Goal: Task Accomplishment & Management: Manage account settings

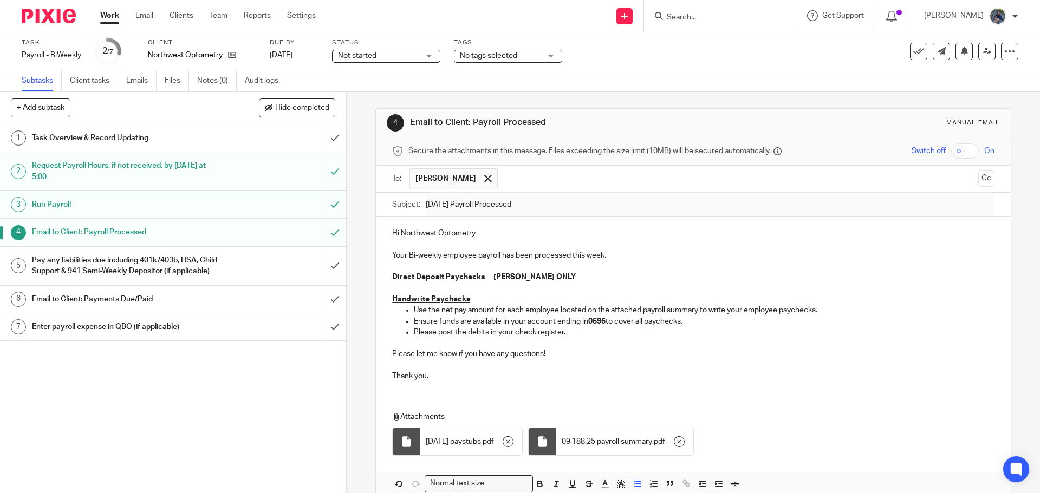
scroll to position [55, 0]
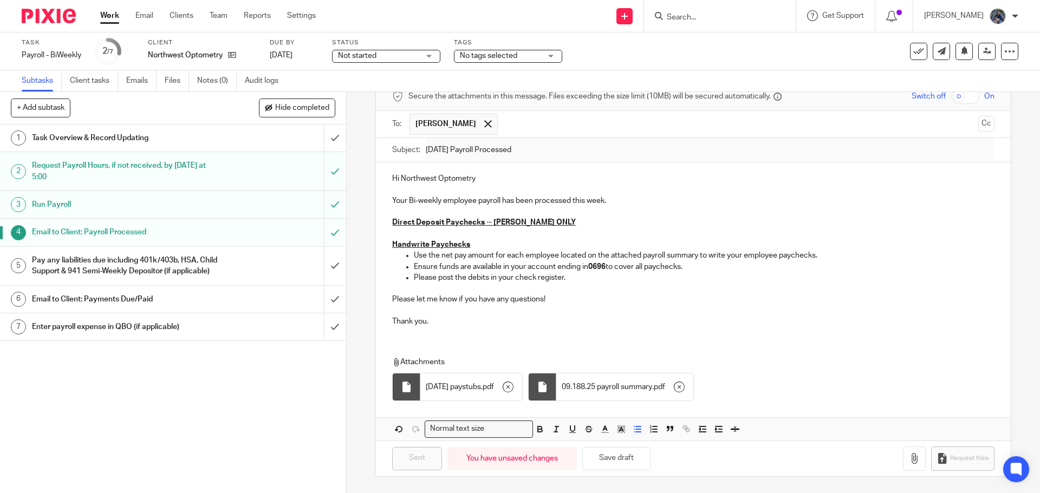
click at [185, 275] on h1 "Pay any liabilities due including 401k/403b, HSA, Child Support & 941 Semi-Week…" at bounding box center [125, 266] width 187 height 28
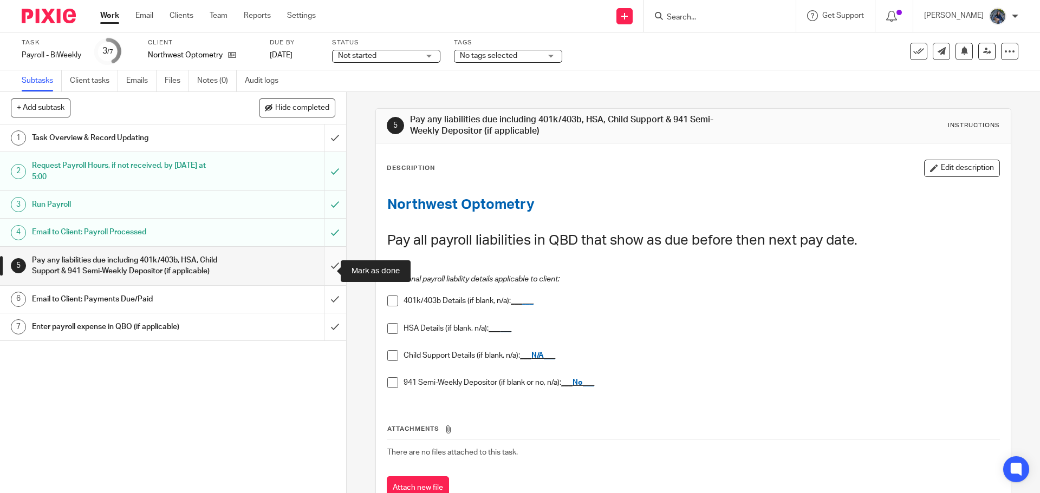
click at [327, 268] on input "submit" at bounding box center [173, 266] width 346 height 38
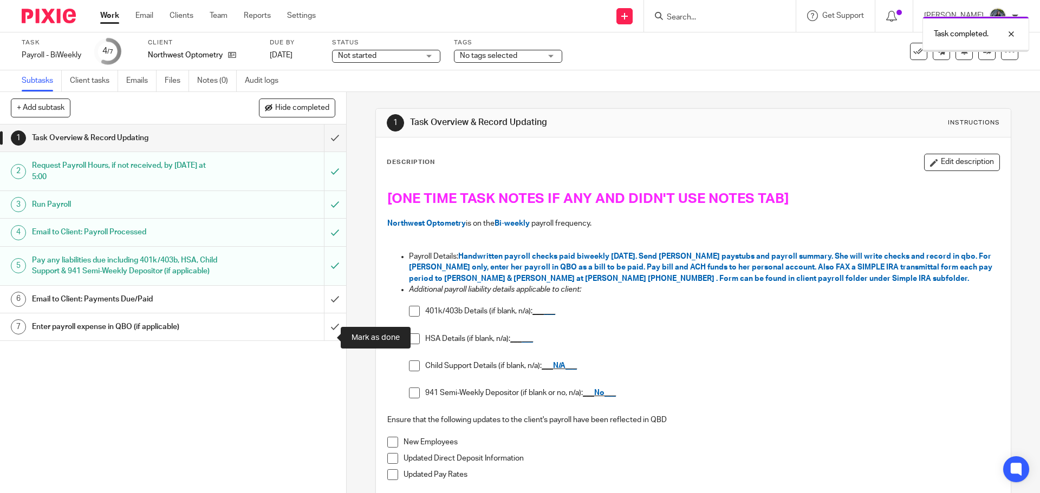
click at [319, 338] on input "submit" at bounding box center [173, 327] width 346 height 27
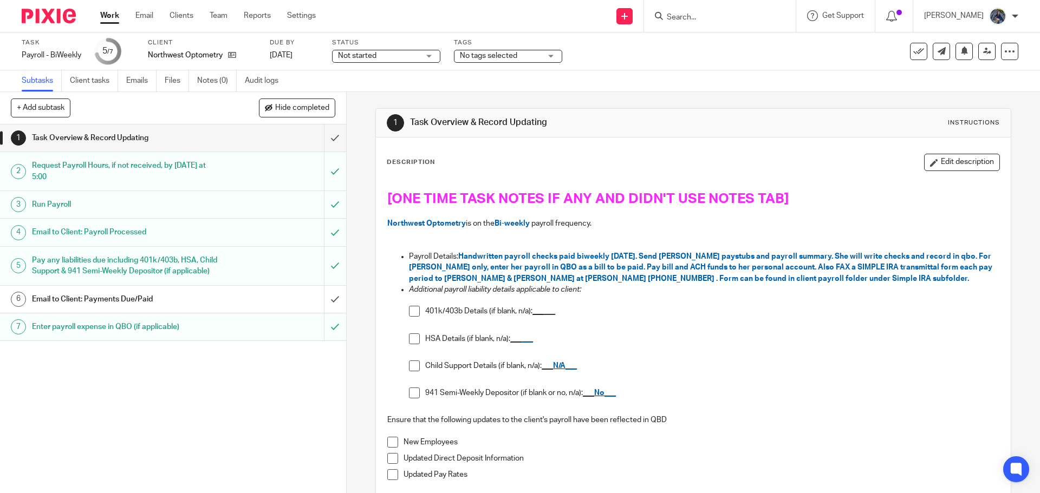
click at [197, 266] on h1 "Pay any liabilities due including 401k/403b, HSA, Child Support & 941 Semi-Week…" at bounding box center [125, 266] width 187 height 28
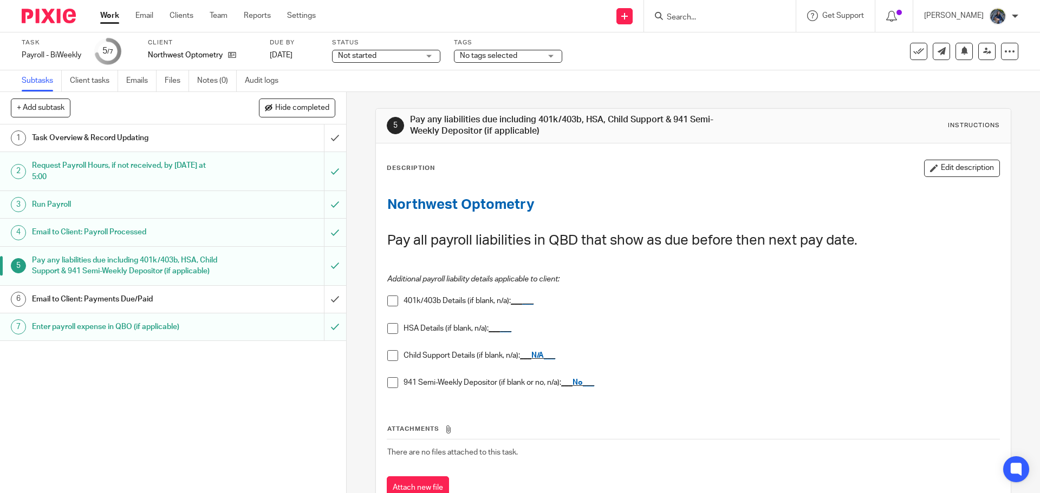
click at [391, 306] on span at bounding box center [392, 301] width 11 height 11
click at [1008, 32] on div at bounding box center [1002, 34] width 29 height 13
click at [913, 55] on icon at bounding box center [918, 51] width 11 height 11
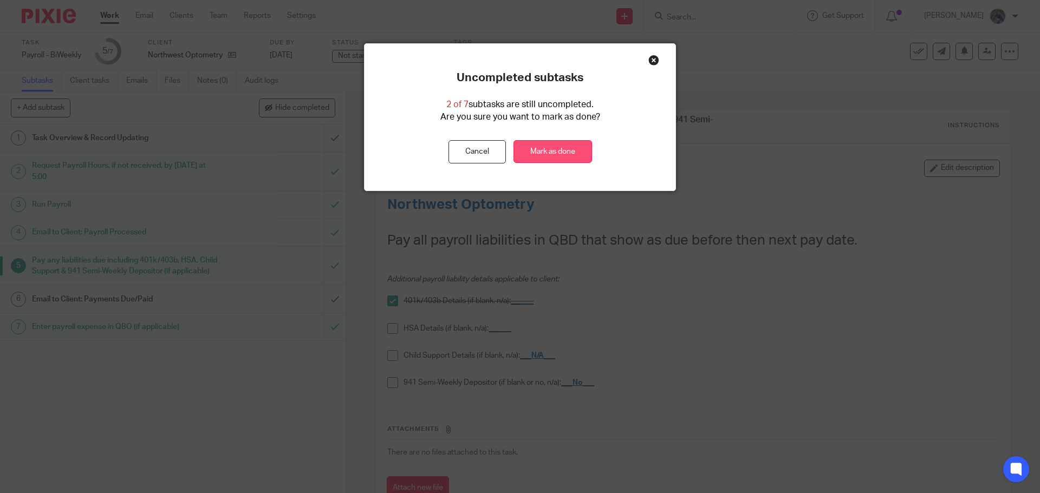
click at [556, 146] on link "Mark as done" at bounding box center [552, 151] width 79 height 23
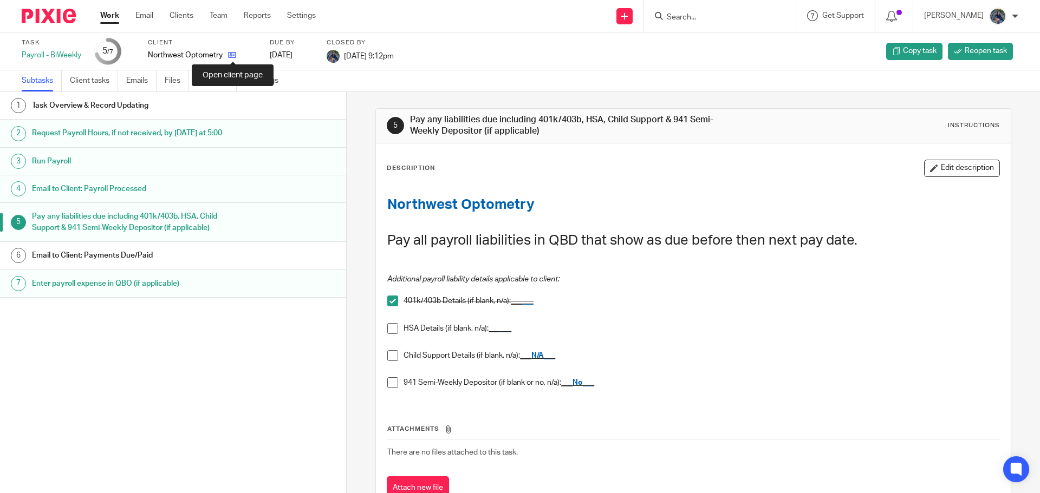
click at [231, 53] on icon at bounding box center [232, 55] width 8 height 8
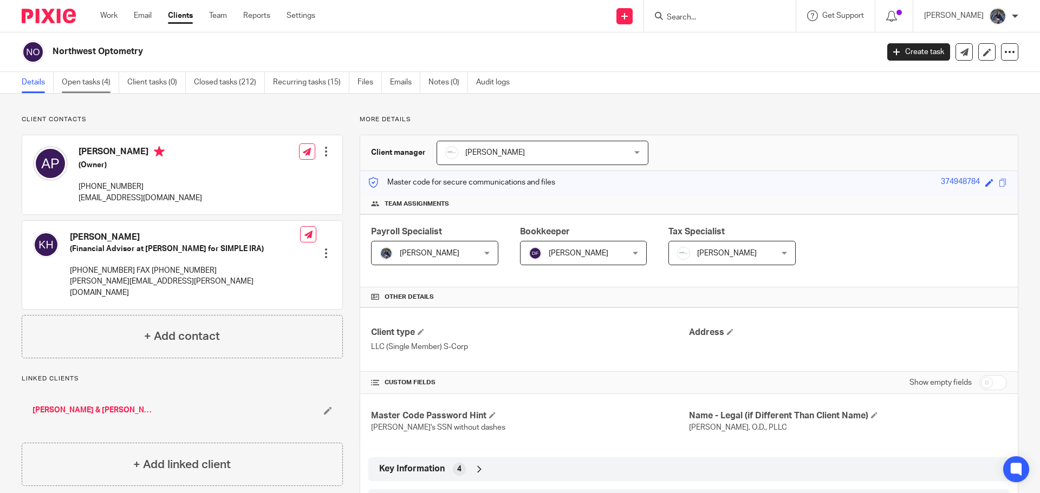
click at [95, 87] on link "Open tasks (4)" at bounding box center [90, 82] width 57 height 21
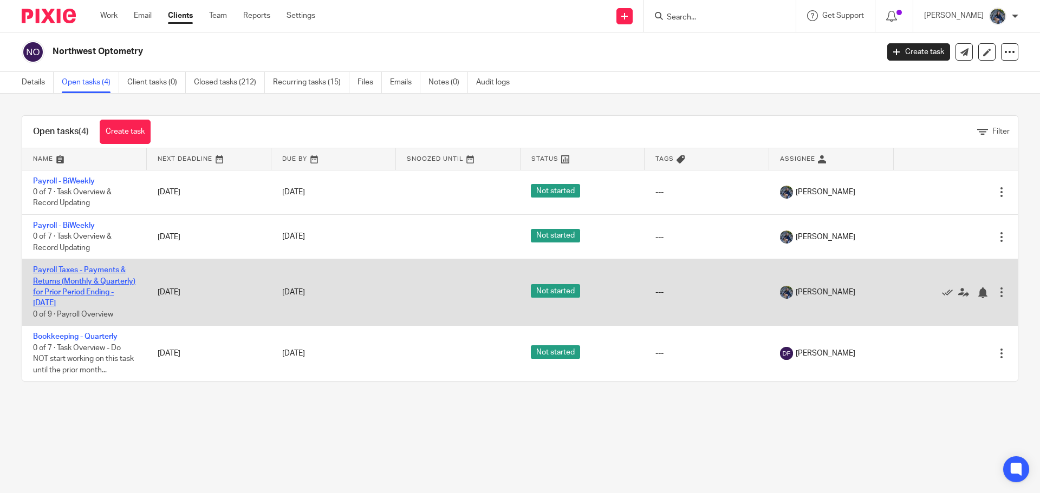
click at [82, 280] on link "Payroll Taxes - Payments & Returns (Monthly & Quarterly) for Prior Period Endin…" at bounding box center [84, 286] width 102 height 41
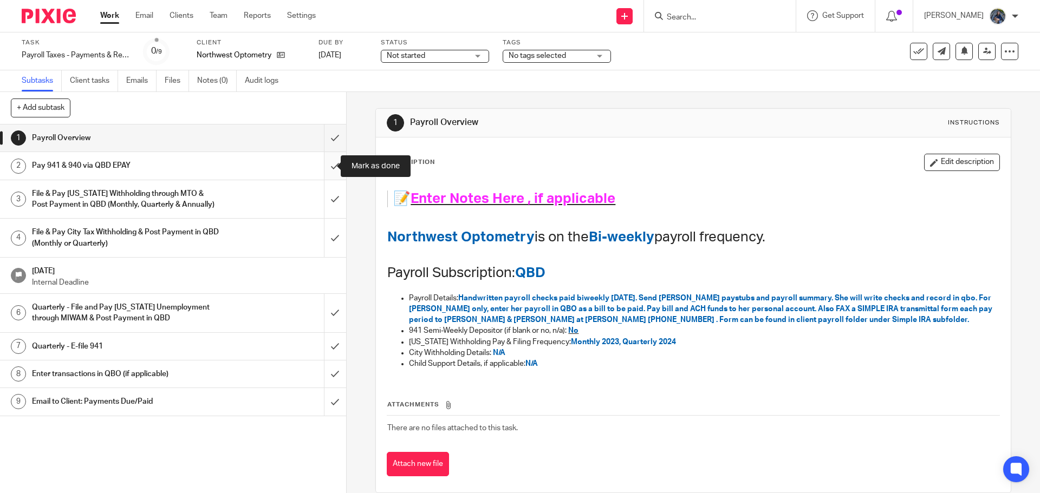
click at [328, 164] on input "submit" at bounding box center [173, 165] width 346 height 27
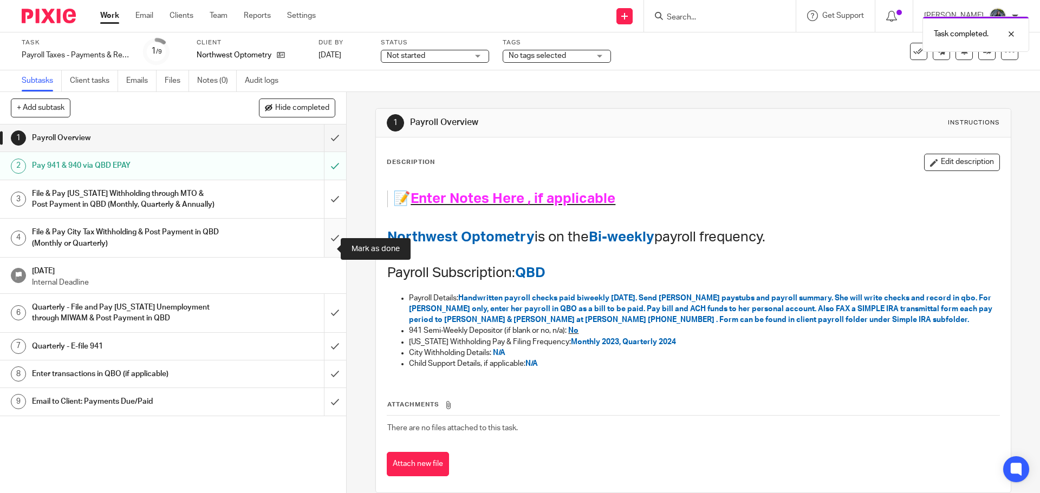
click at [327, 252] on input "submit" at bounding box center [173, 238] width 346 height 38
click at [452, 57] on span "Not started" at bounding box center [427, 55] width 81 height 11
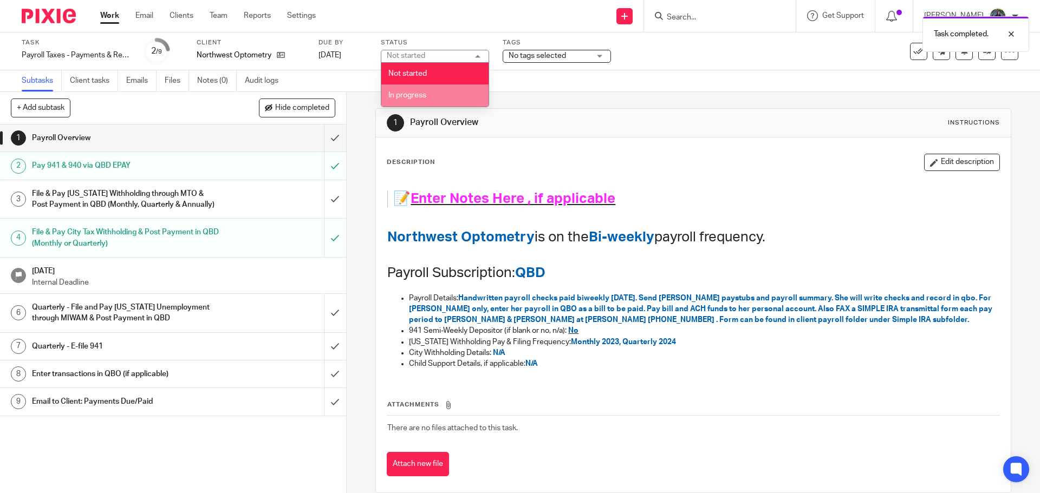
click at [443, 88] on li "In progress" at bounding box center [434, 95] width 107 height 22
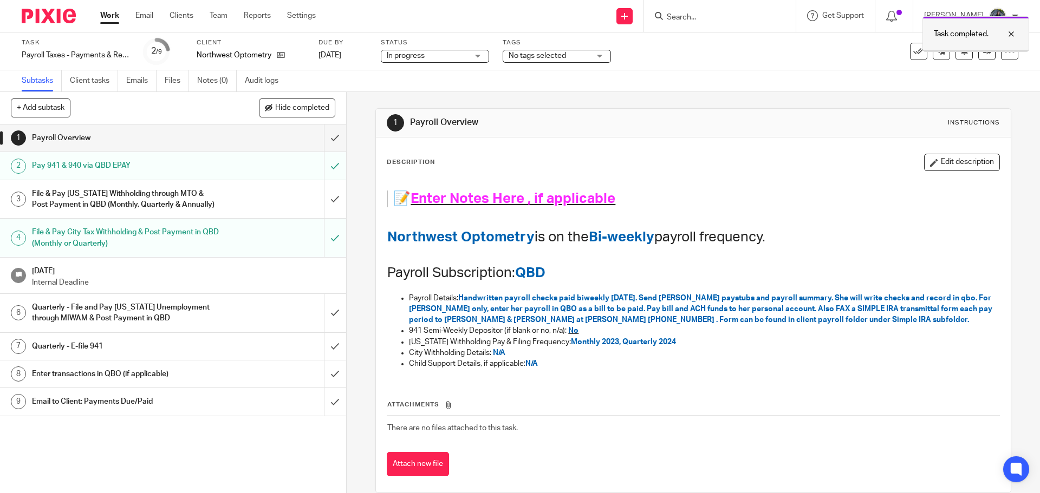
click at [1012, 33] on div at bounding box center [1002, 34] width 29 height 13
click at [105, 11] on link "Work" at bounding box center [109, 15] width 19 height 11
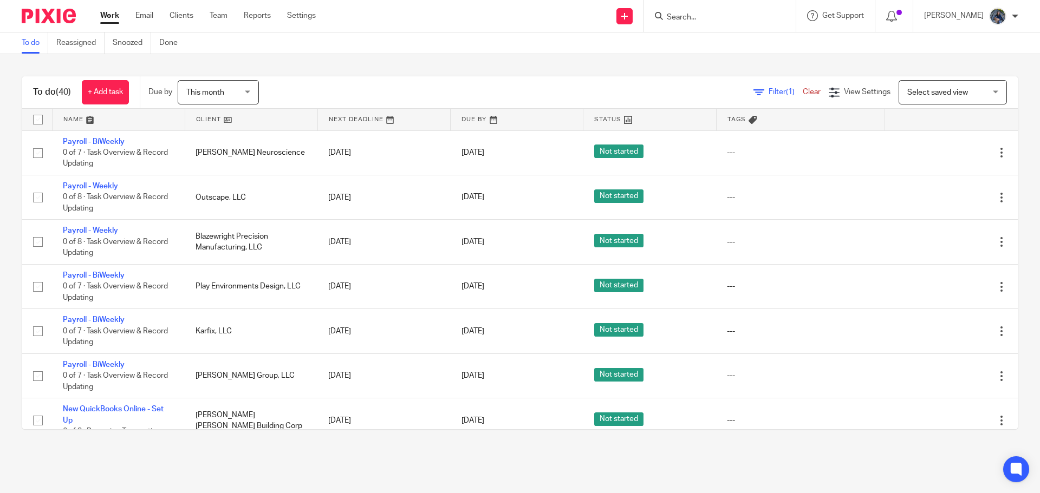
click at [241, 86] on span "This month" at bounding box center [214, 92] width 57 height 23
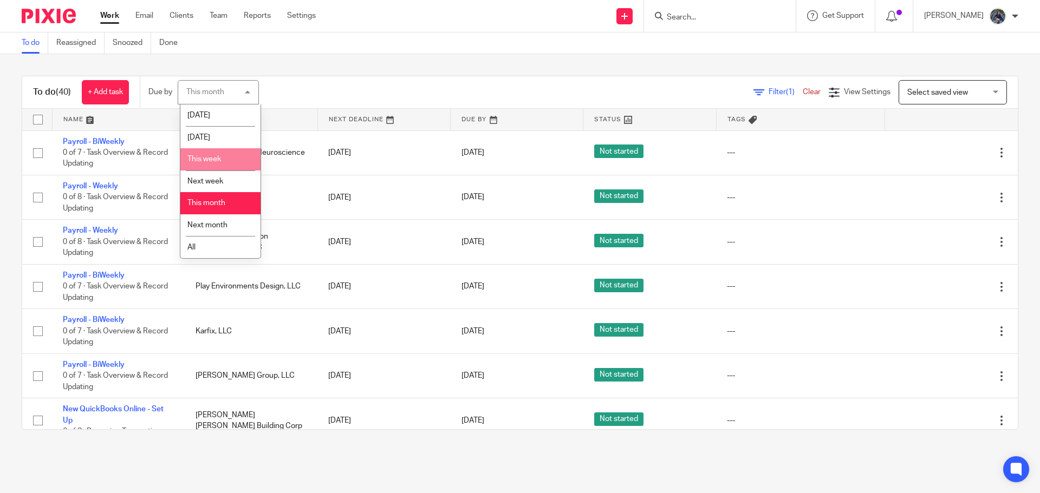
click at [218, 154] on li "This week" at bounding box center [220, 159] width 80 height 22
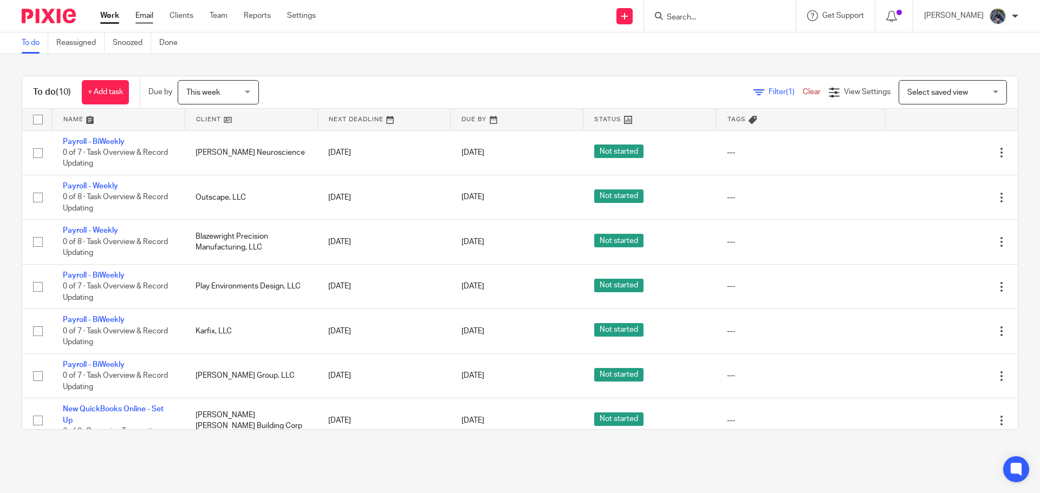
click at [145, 16] on link "Email" at bounding box center [144, 15] width 18 height 11
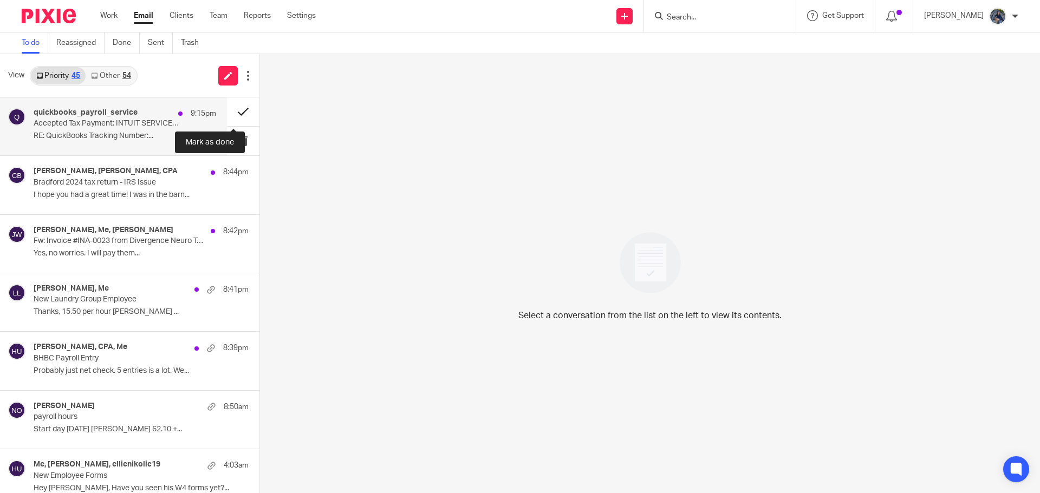
click at [230, 114] on button at bounding box center [243, 111] width 32 height 29
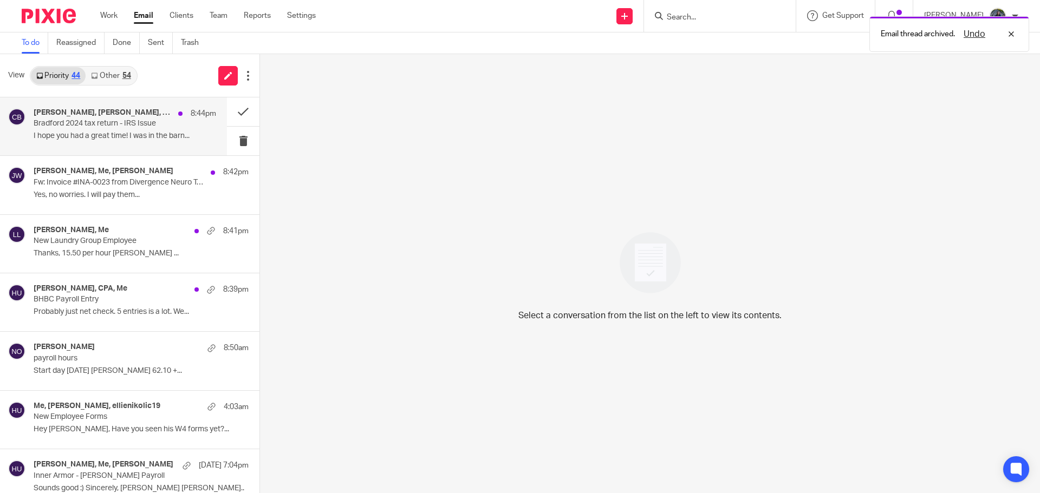
click at [122, 122] on p "Bradford 2024 tax return - IRS Issue" at bounding box center [107, 123] width 146 height 9
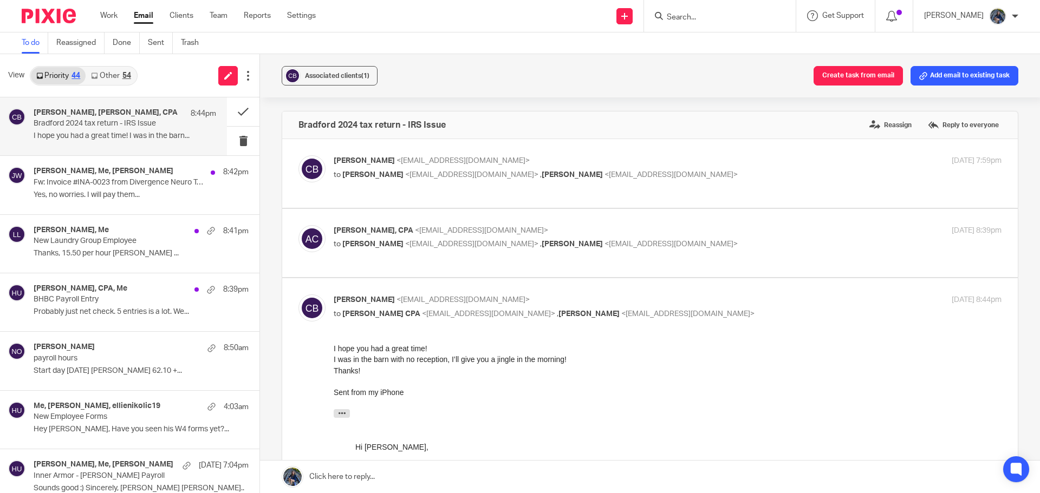
click at [419, 227] on span "<amylcpa@gmail.com>" at bounding box center [481, 231] width 133 height 8
checkbox input "true"
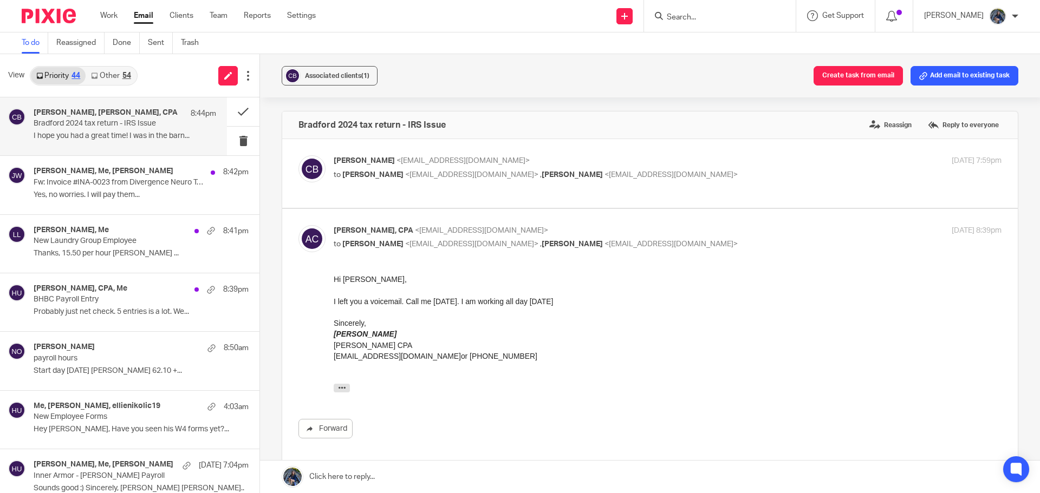
click at [408, 164] on span "<bradfordfamilyfarm@outlook.com>" at bounding box center [462, 161] width 133 height 8
checkbox input "true"
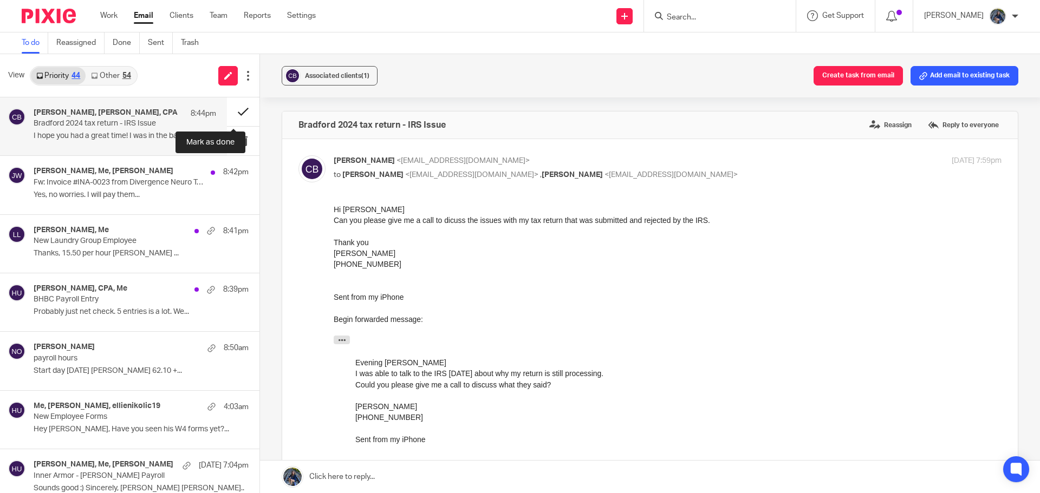
click at [230, 112] on button at bounding box center [243, 111] width 32 height 29
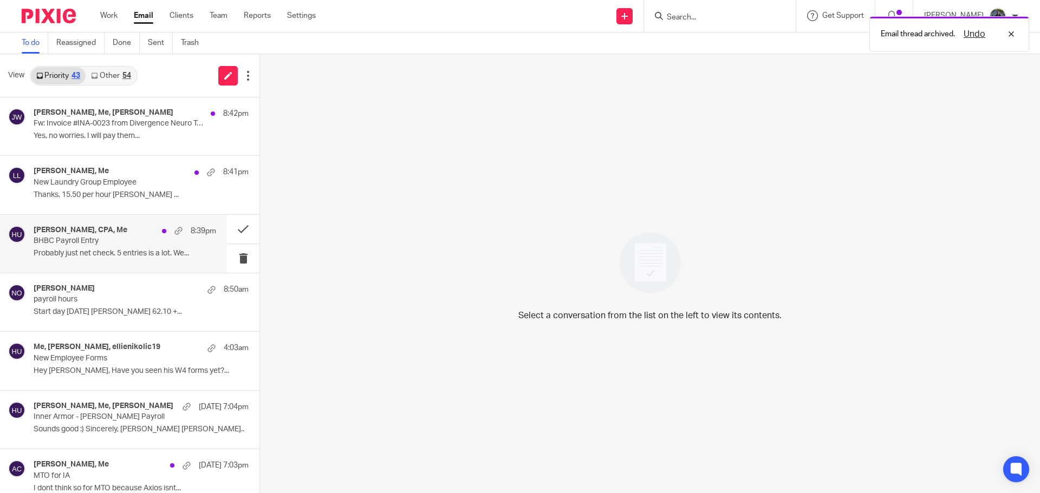
click at [98, 234] on h4 "Amy L Corfixsen, CPA, Me" at bounding box center [81, 230] width 94 height 9
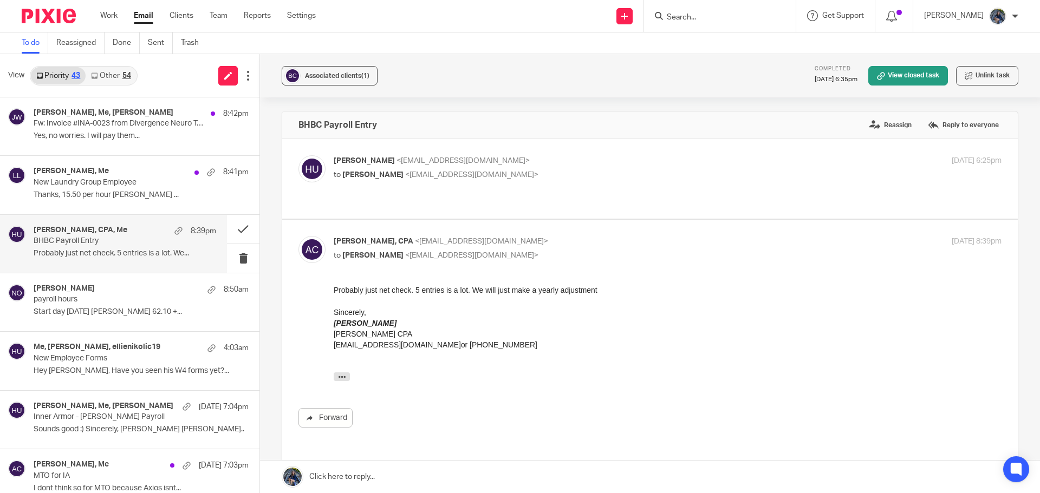
click at [452, 167] on div "Holly Utting <hollyutting@gmail.com> to Amy Corfixsen <amylcpa@gmail.com>" at bounding box center [556, 167] width 445 height 25
checkbox input "true"
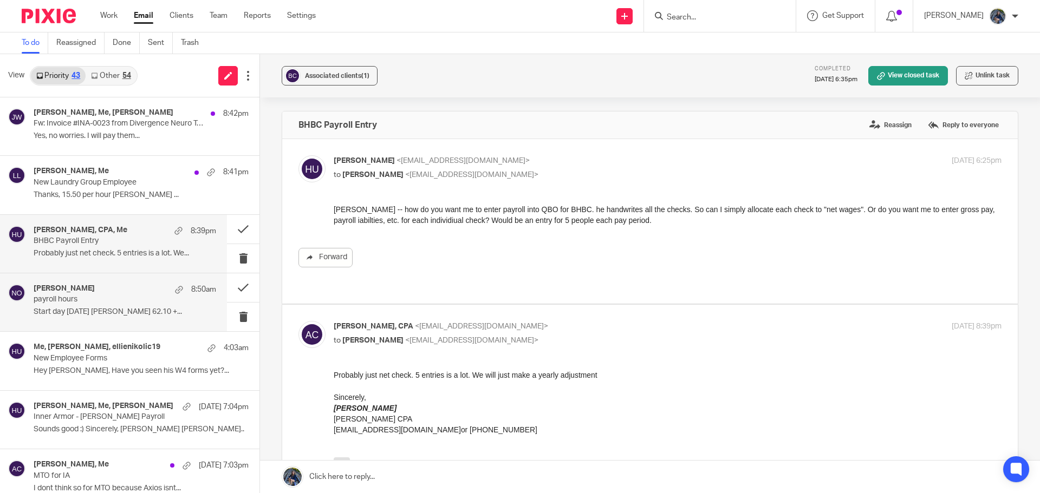
click at [189, 305] on div "Anne Pfeffer-Einig 8:50am payroll hours Start day 09/01/2025 Joanne Osmer 62.10…" at bounding box center [125, 302] width 182 height 36
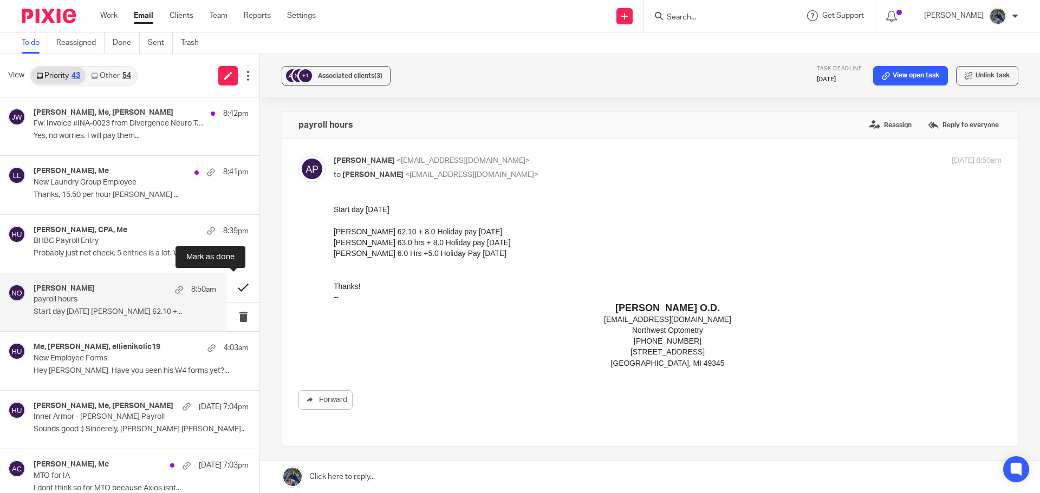
click at [230, 286] on button at bounding box center [243, 287] width 32 height 29
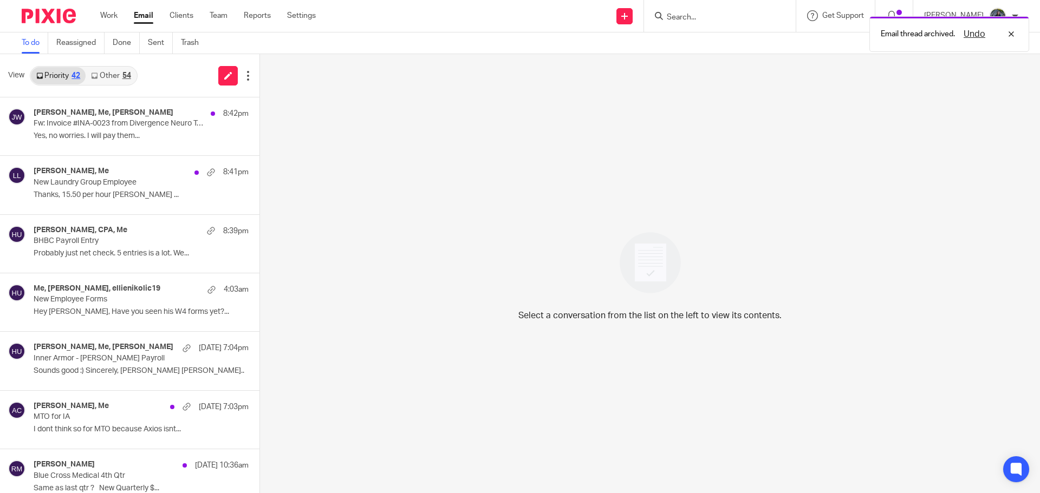
click at [109, 81] on link "Other 54" at bounding box center [111, 75] width 50 height 17
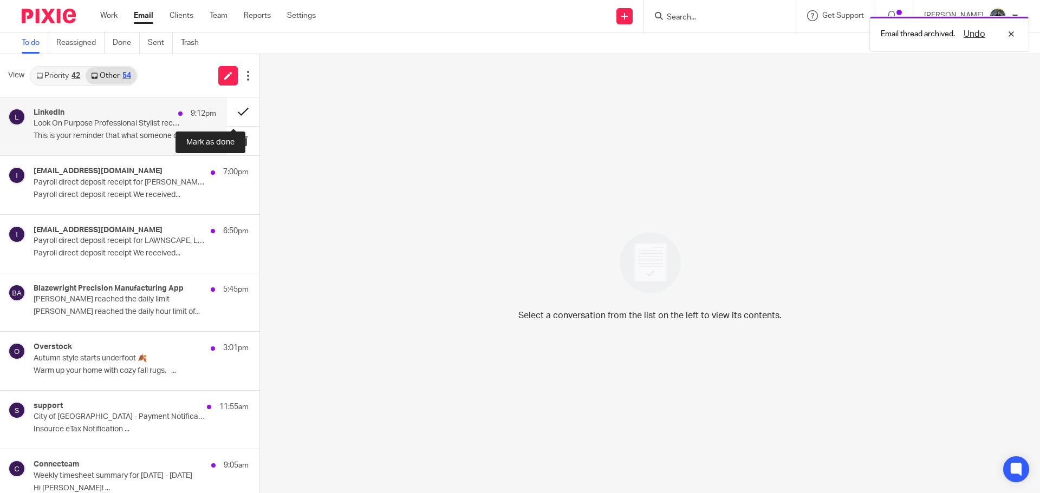
click at [230, 113] on button at bounding box center [243, 111] width 32 height 29
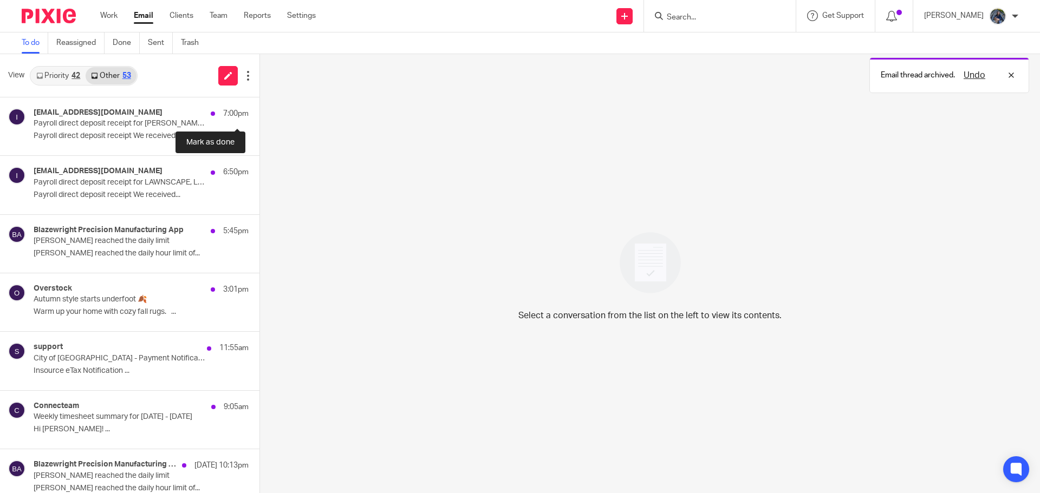
click at [259, 113] on button at bounding box center [263, 111] width 9 height 29
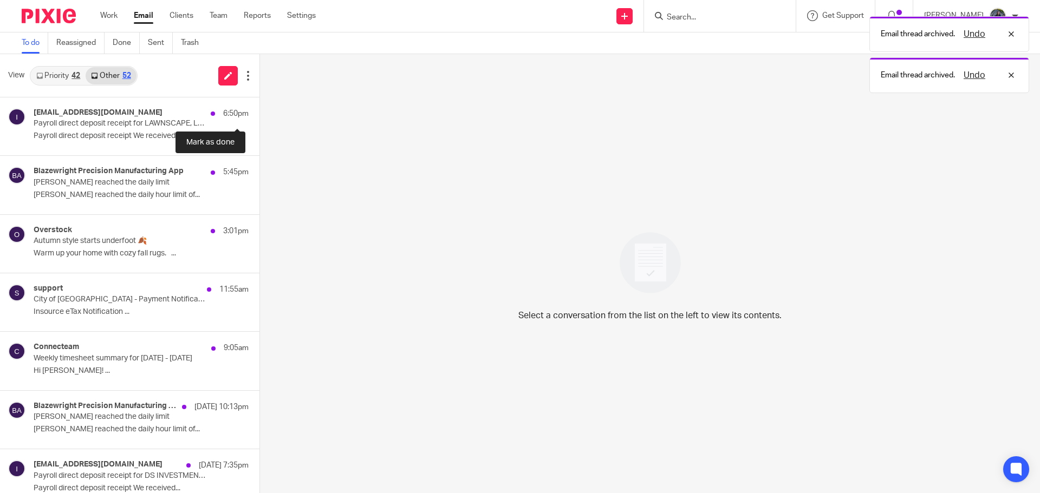
click at [259, 113] on button at bounding box center [263, 111] width 9 height 29
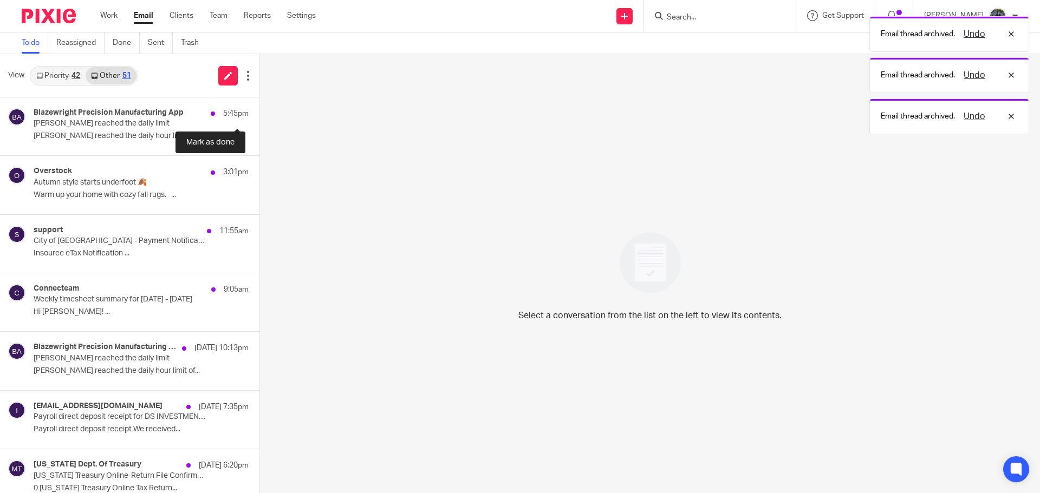
click at [259, 113] on button at bounding box center [263, 111] width 9 height 29
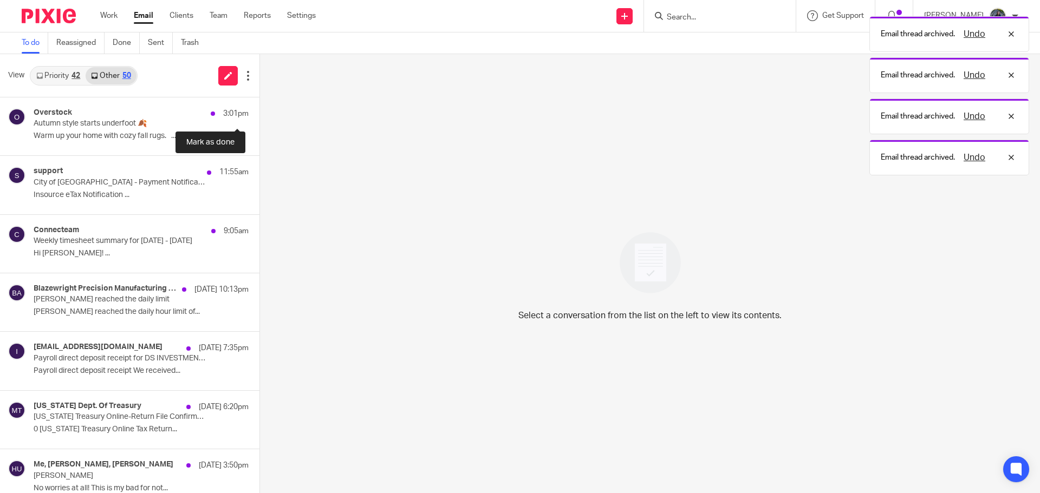
click at [259, 113] on button at bounding box center [263, 111] width 9 height 29
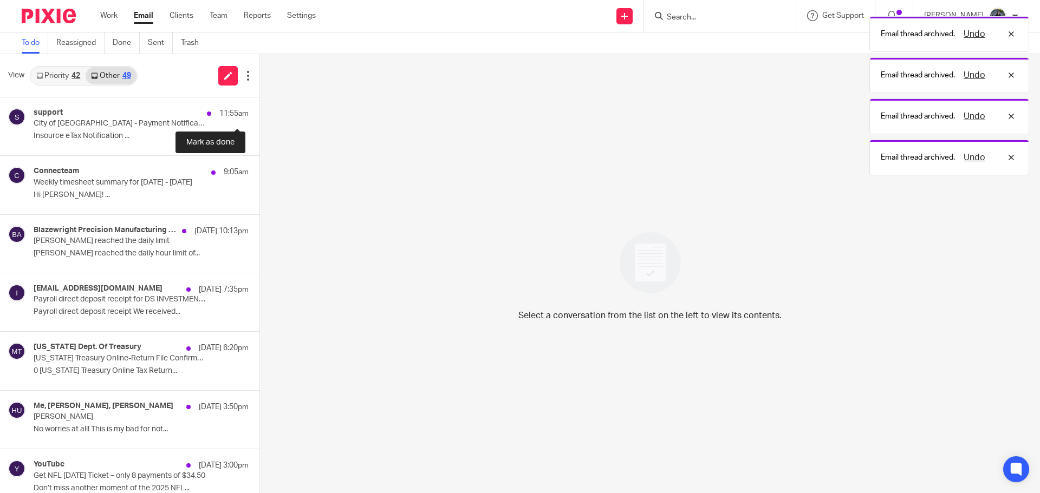
click at [259, 113] on button at bounding box center [263, 111] width 9 height 29
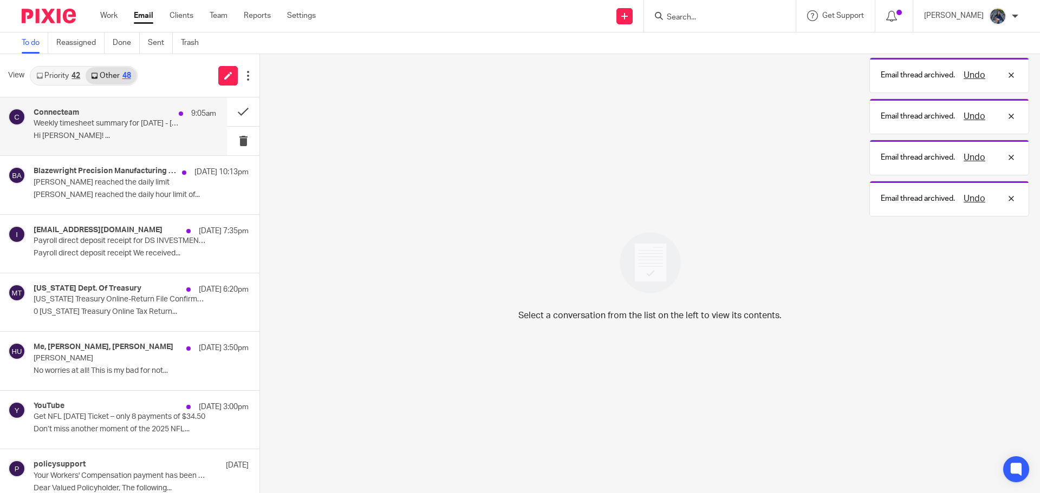
click at [159, 132] on p "Hi Holly! ..." at bounding box center [125, 136] width 182 height 9
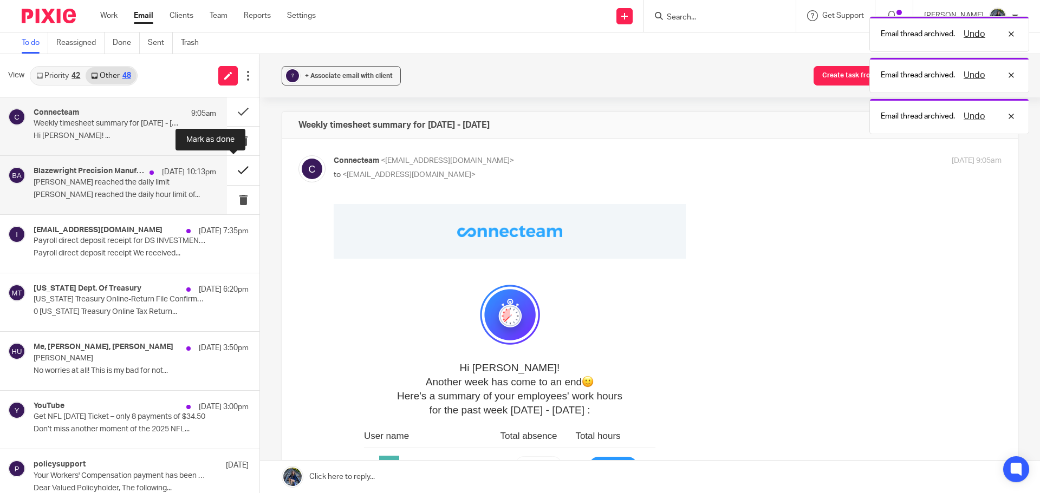
click at [231, 172] on button at bounding box center [243, 170] width 32 height 29
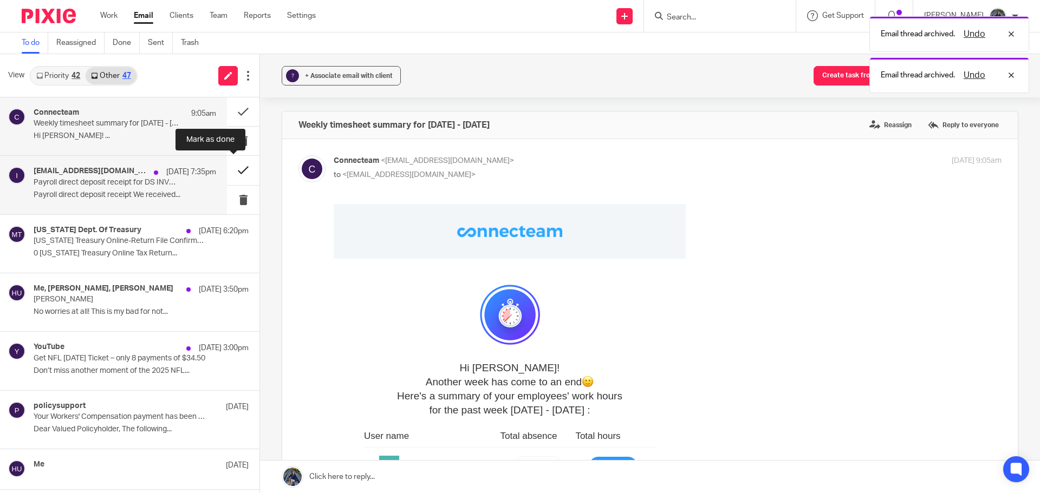
click at [229, 171] on button at bounding box center [243, 170] width 32 height 29
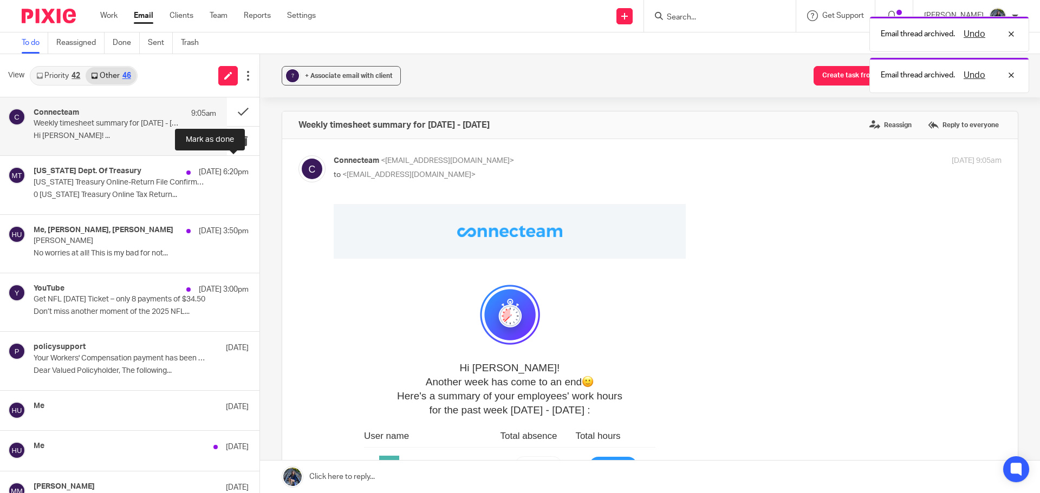
click at [259, 171] on button at bounding box center [263, 170] width 9 height 29
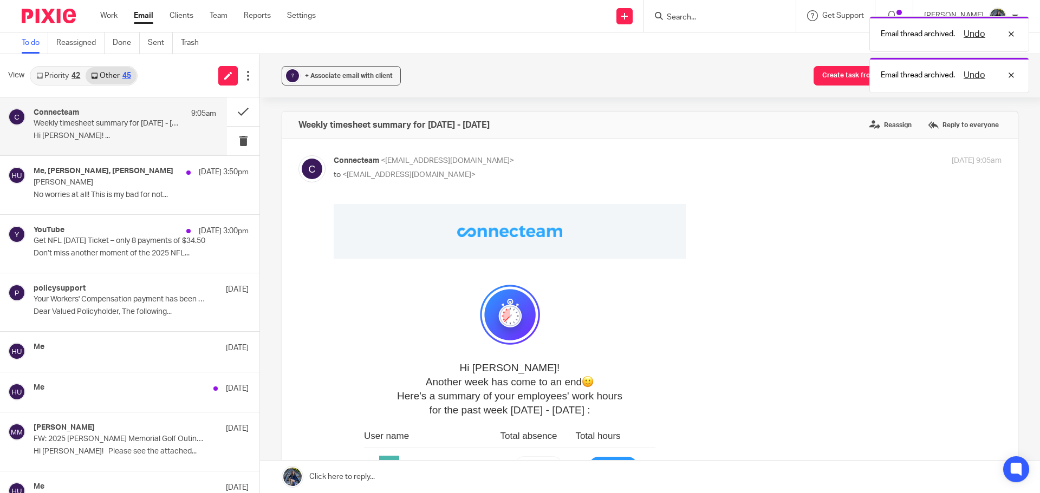
click at [145, 135] on p "Hi Holly! ..." at bounding box center [125, 136] width 182 height 9
click at [932, 76] on button "Add email to existing task" at bounding box center [964, 75] width 108 height 19
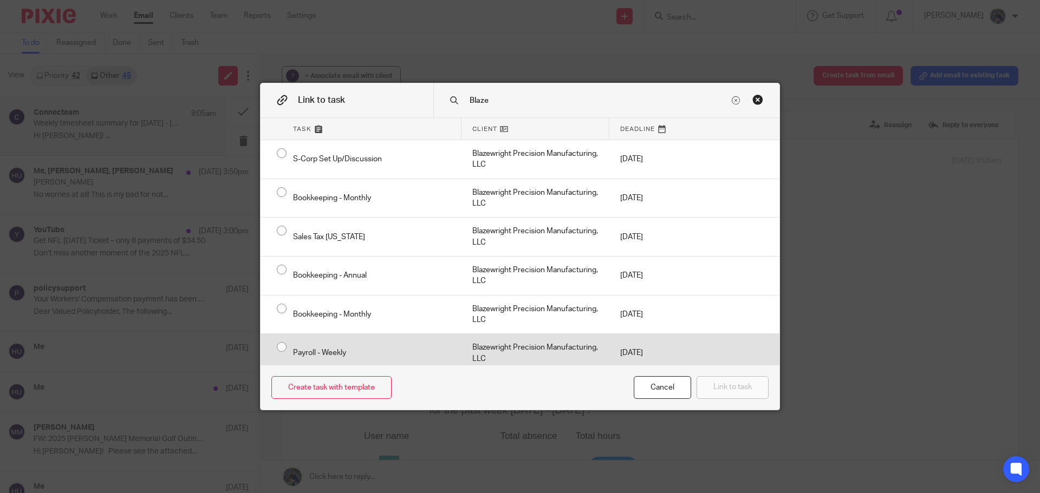
type input "Blaze"
click at [475, 350] on div "Blazewright Precision Manufacturing, LLC" at bounding box center [535, 353] width 148 height 38
radio input "true"
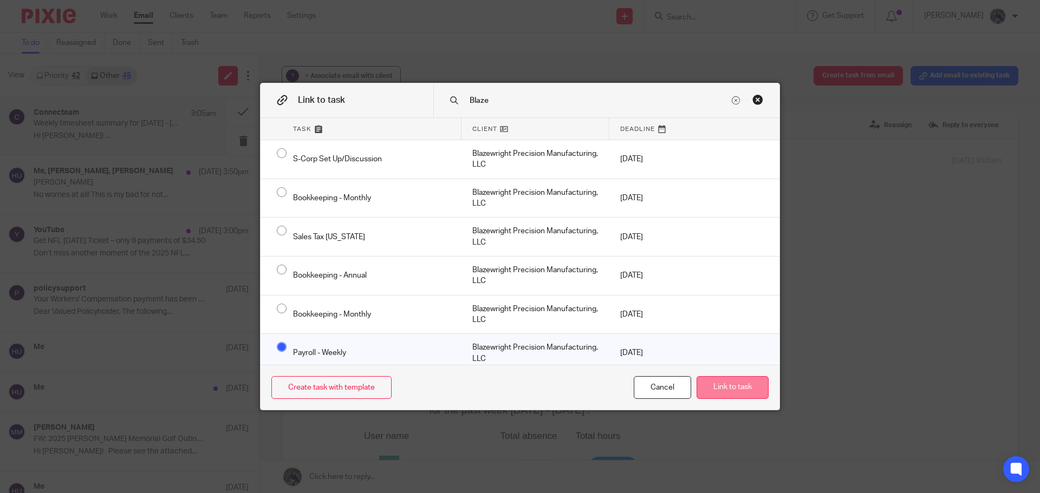
click at [729, 396] on button "Link to task" at bounding box center [732, 387] width 72 height 23
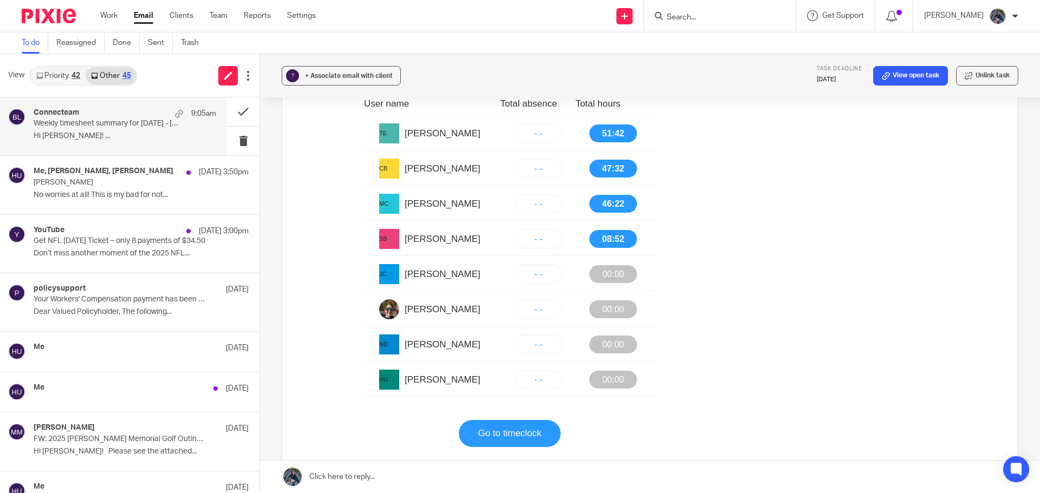
scroll to position [433, 0]
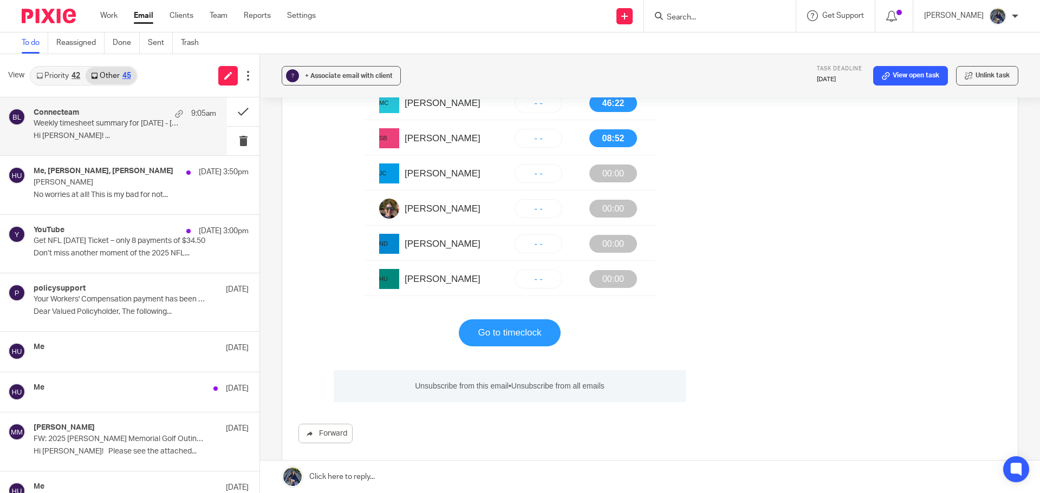
click at [496, 323] on link "Go to timeclock" at bounding box center [509, 332] width 63 height 27
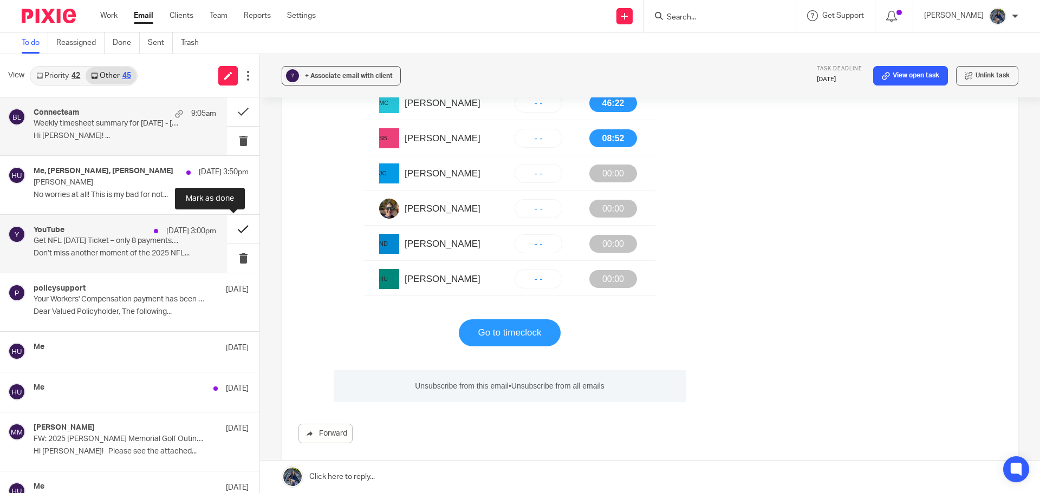
click at [232, 226] on button at bounding box center [243, 229] width 32 height 29
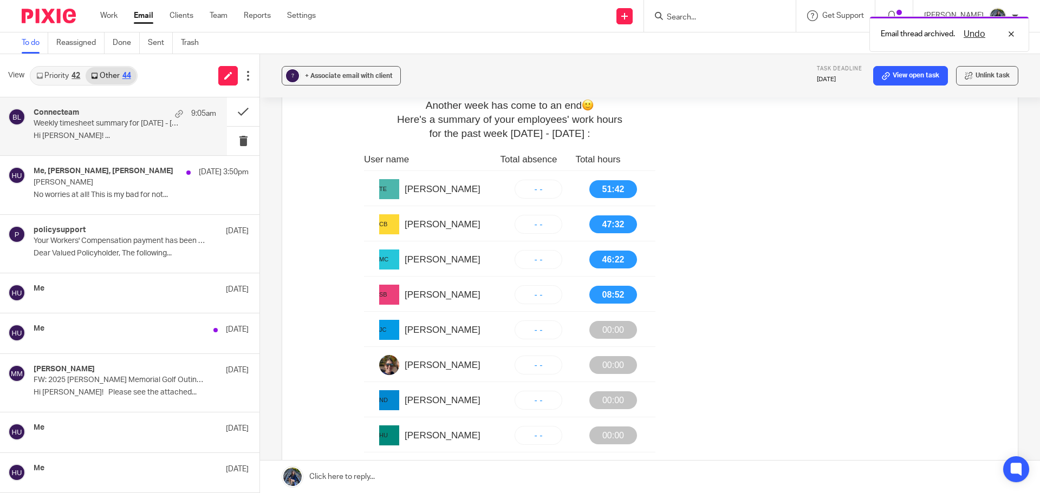
scroll to position [271, 0]
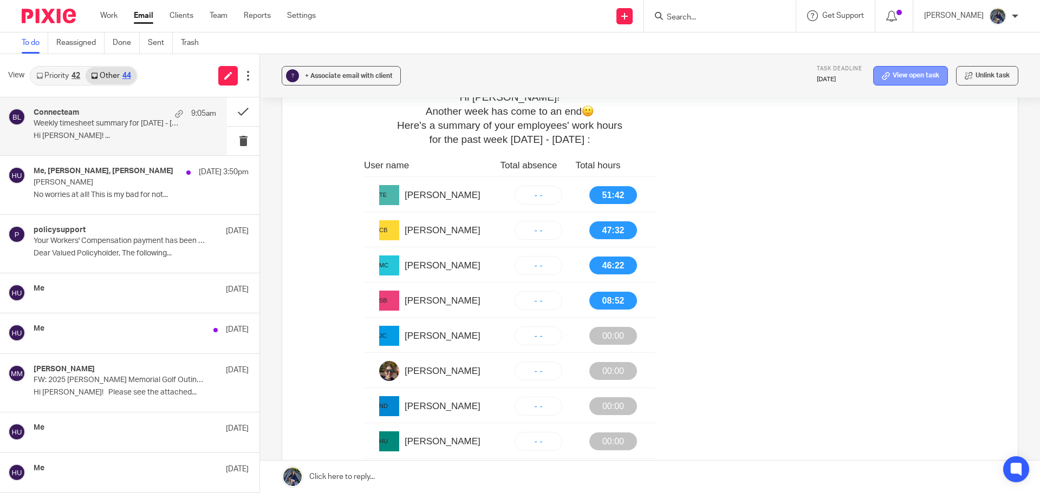
click at [900, 74] on link "View open task" at bounding box center [910, 75] width 75 height 19
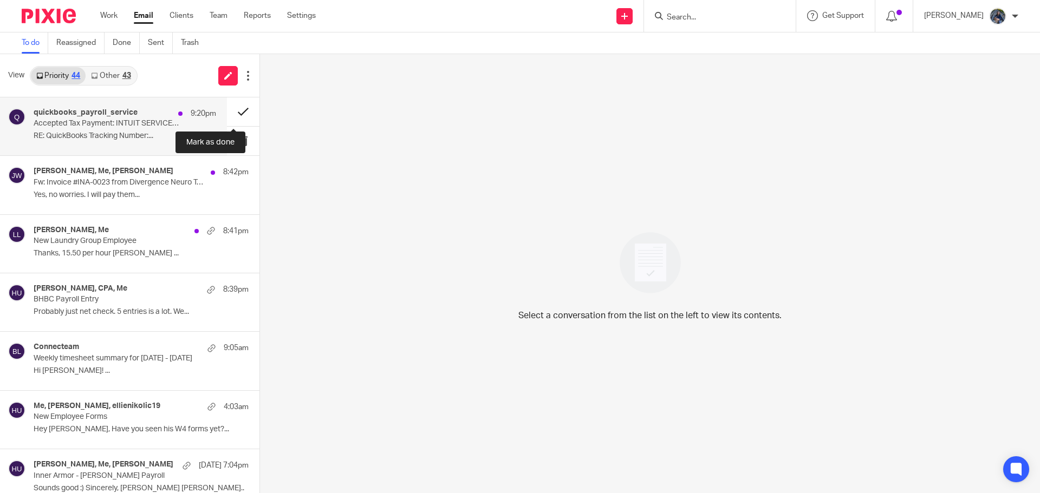
click at [228, 110] on button at bounding box center [243, 111] width 32 height 29
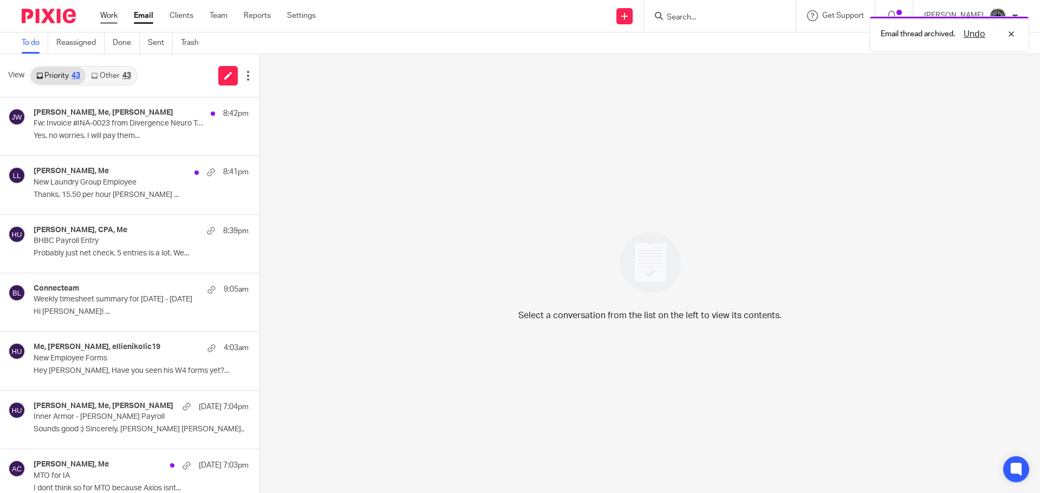
click at [116, 21] on link "Work" at bounding box center [108, 15] width 17 height 11
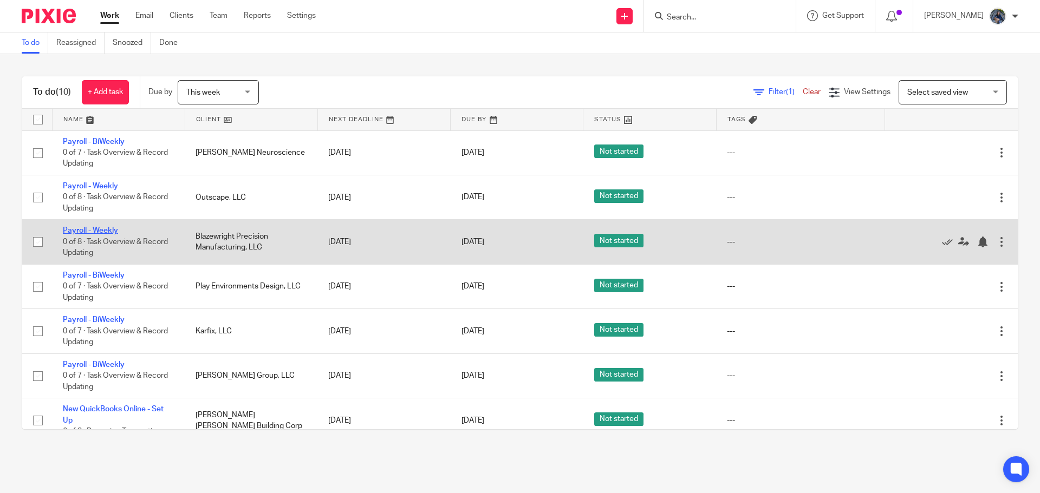
click at [78, 228] on link "Payroll - Weekly" at bounding box center [90, 231] width 55 height 8
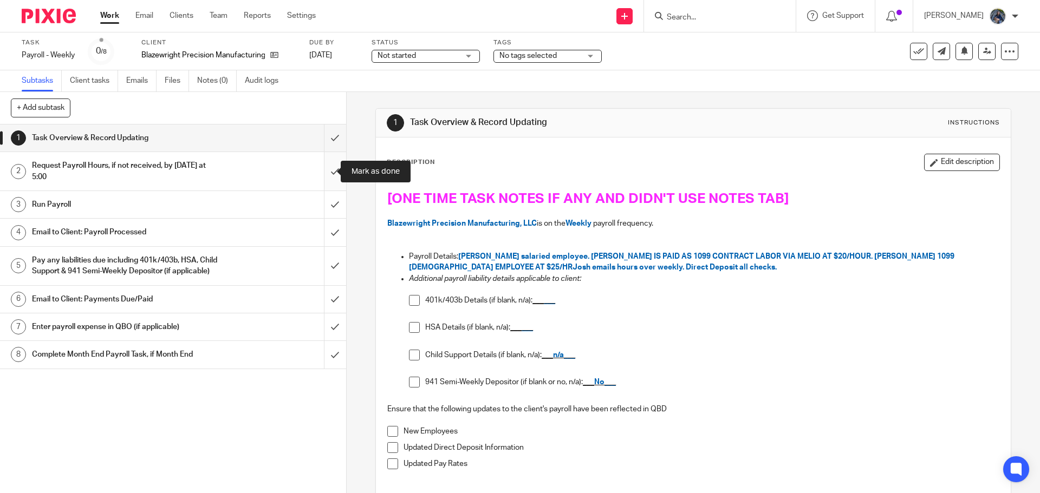
click at [324, 167] on input "submit" at bounding box center [173, 171] width 346 height 38
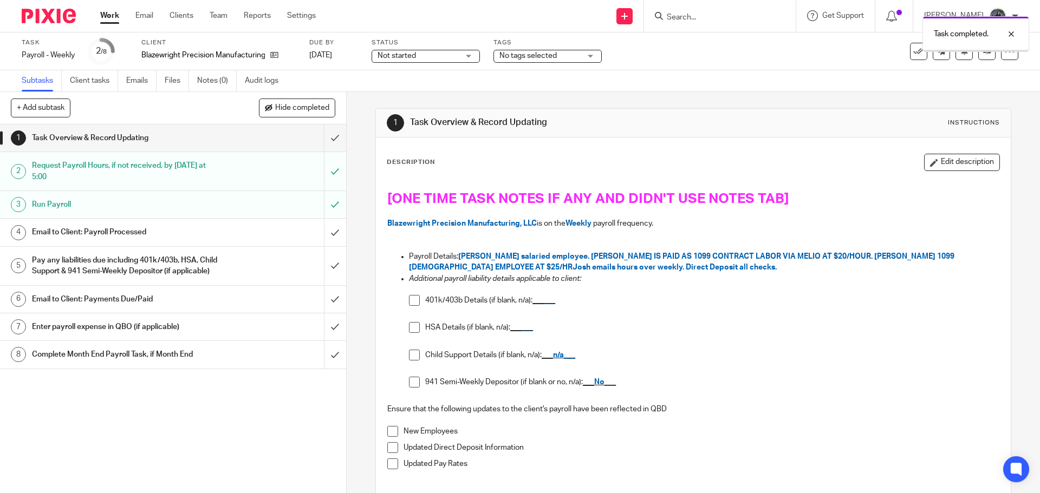
click at [239, 228] on div "Email to Client: Payroll Processed" at bounding box center [172, 232] width 281 height 16
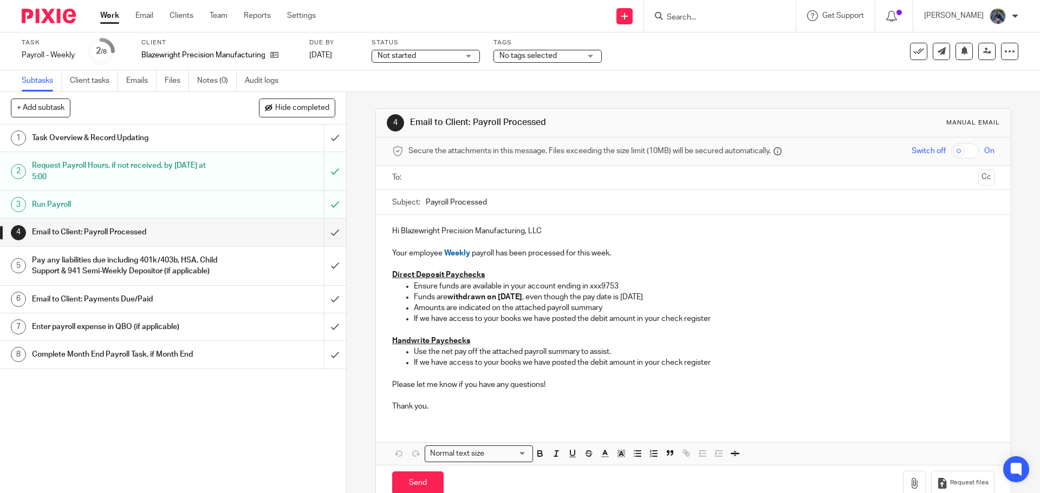
click at [441, 182] on input "text" at bounding box center [692, 178] width 561 height 12
click at [426, 203] on input "Payroll Processed" at bounding box center [710, 205] width 568 height 24
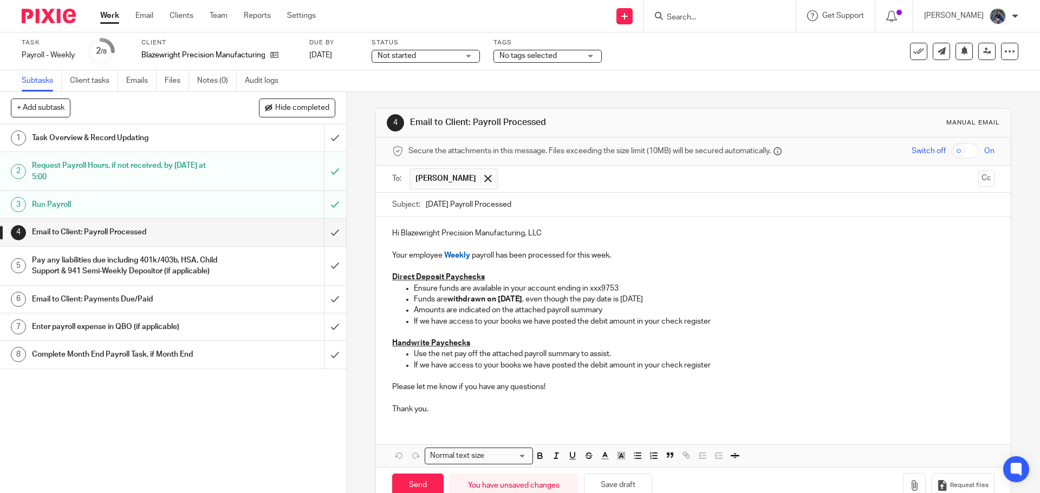
type input "[DATE] Payroll Processed"
drag, startPoint x: 412, startPoint y: 323, endPoint x: 531, endPoint y: 323, distance: 119.1
click at [531, 323] on p "If we have access to your books we have posted the debit amount in your check r…" at bounding box center [704, 321] width 580 height 11
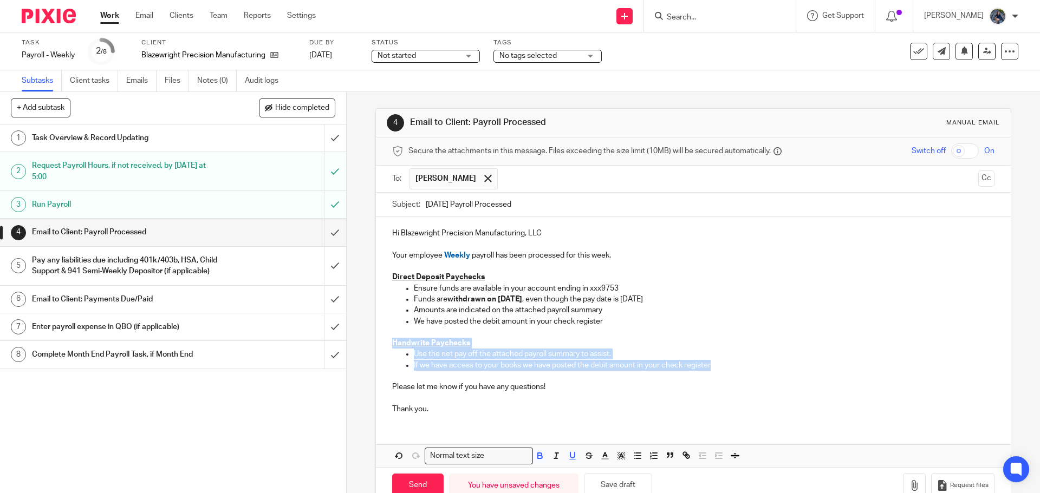
drag, startPoint x: 390, startPoint y: 344, endPoint x: 730, endPoint y: 363, distance: 341.1
click at [730, 363] on div "Hi Blazewright Precision Manufacturing, LLC Your employee Weekly payroll has be…" at bounding box center [693, 320] width 634 height 206
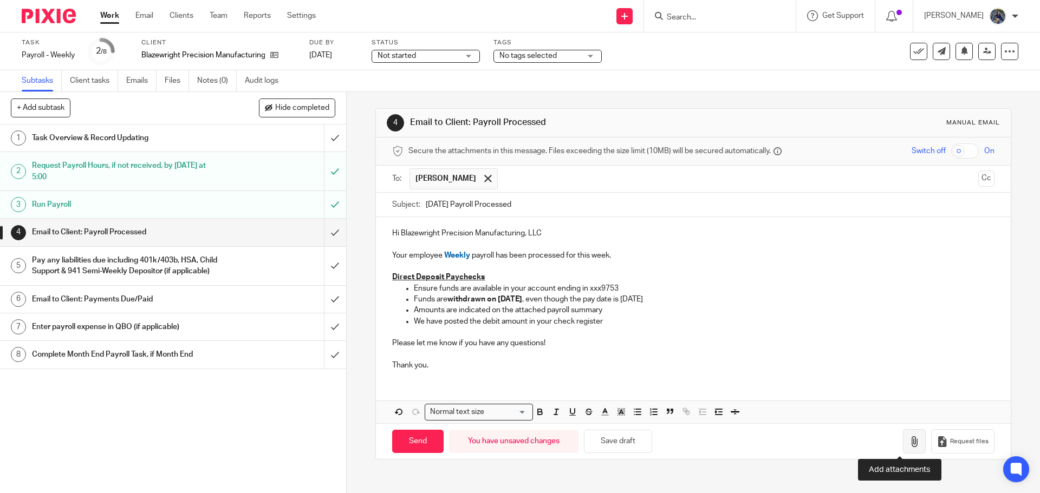
click at [909, 443] on icon "button" at bounding box center [914, 441] width 11 height 11
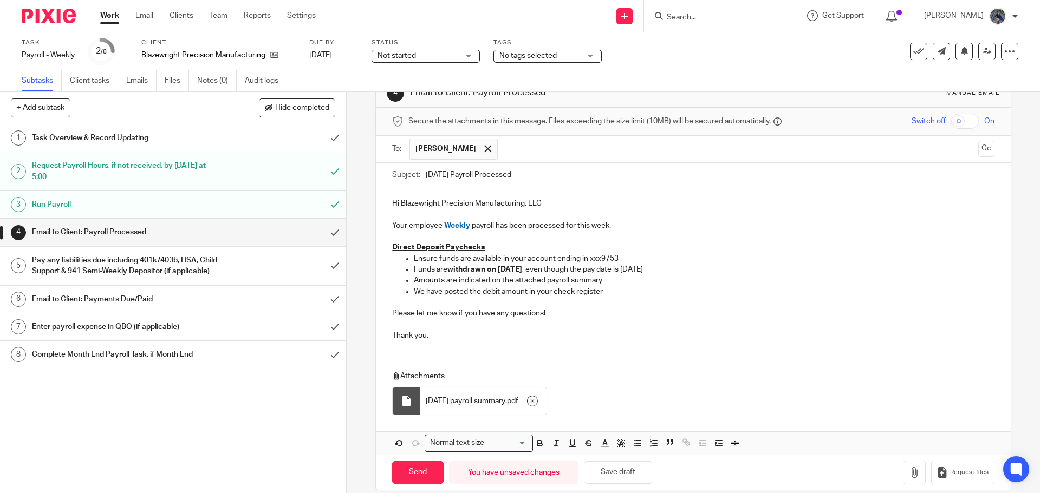
scroll to position [43, 0]
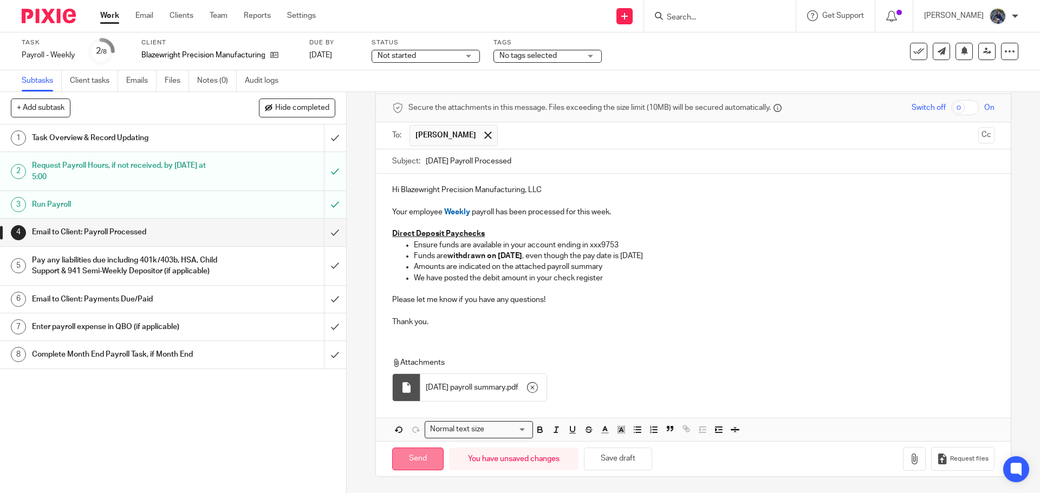
click at [418, 452] on input "Send" at bounding box center [417, 459] width 51 height 23
type input "Sent"
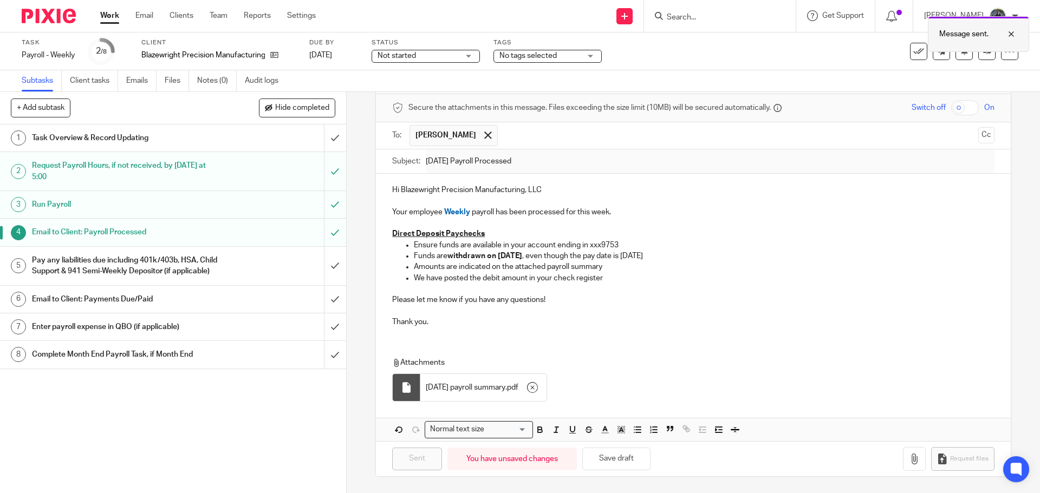
click at [1012, 32] on div at bounding box center [1002, 34] width 29 height 13
click at [214, 270] on div "Pay any liabilities due including 401k/403b, HSA, Child Support & 941 Semi-Week…" at bounding box center [172, 266] width 281 height 28
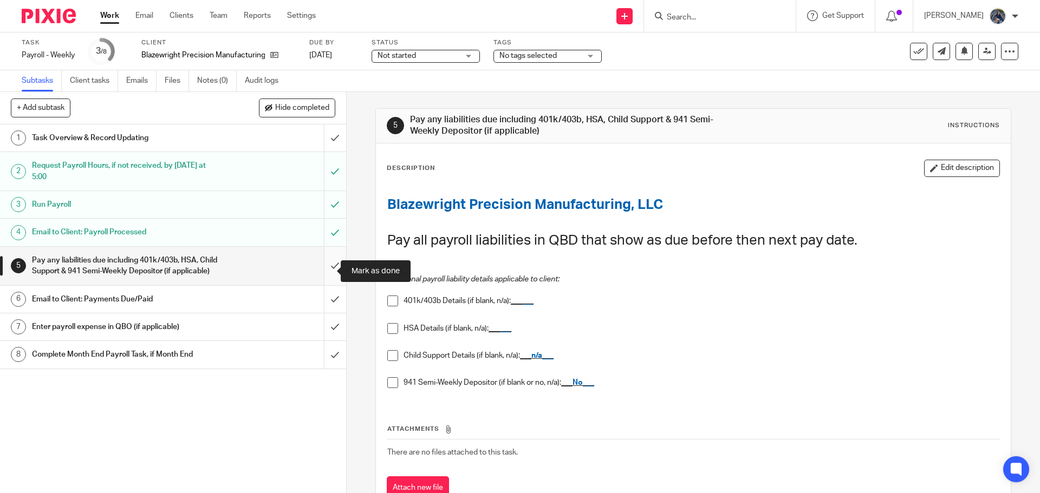
click at [325, 273] on input "submit" at bounding box center [173, 266] width 346 height 38
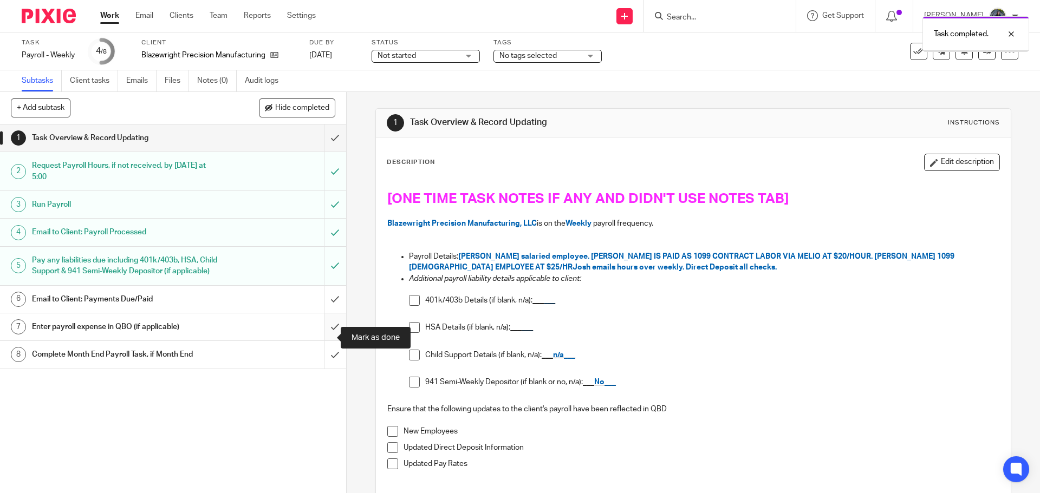
click at [321, 336] on input "submit" at bounding box center [173, 327] width 346 height 27
click at [1007, 36] on div at bounding box center [1002, 34] width 29 height 13
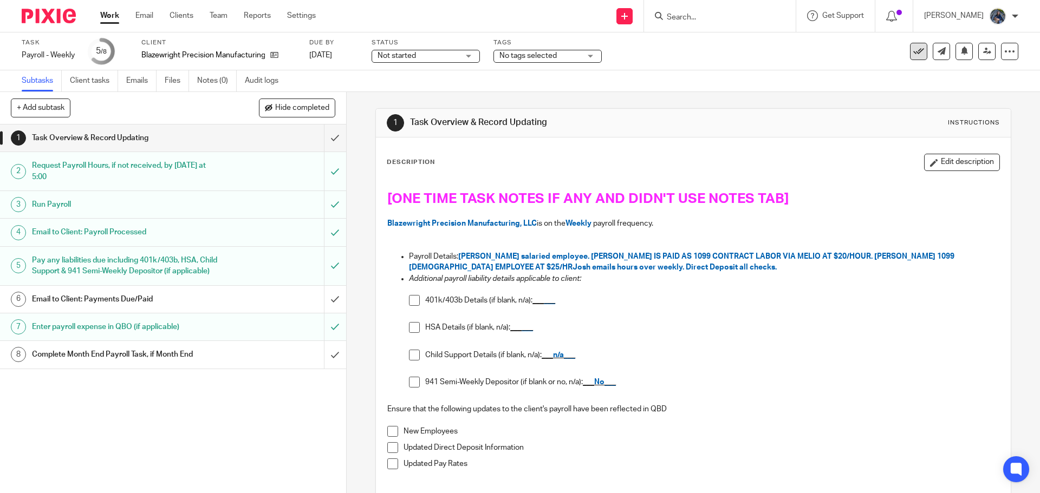
click at [913, 49] on icon at bounding box center [918, 51] width 11 height 11
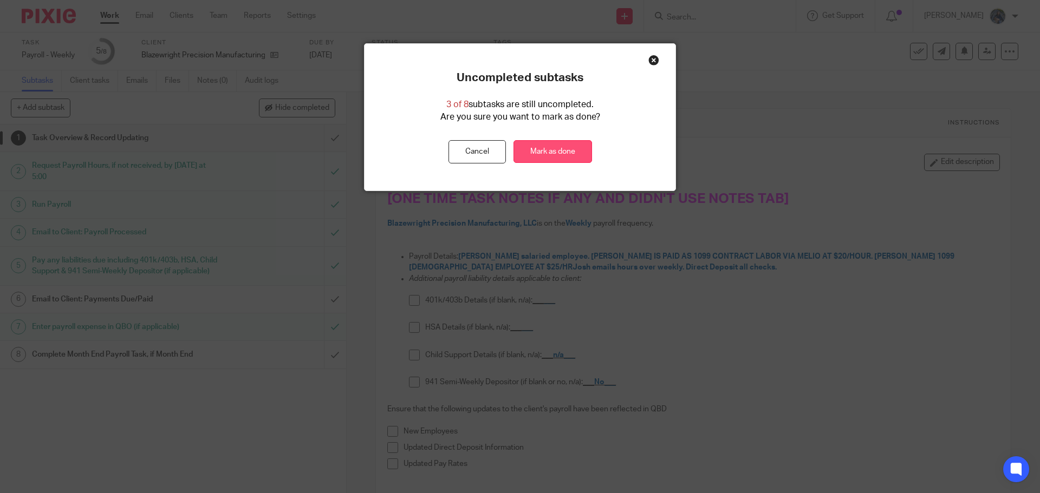
click at [542, 151] on link "Mark as done" at bounding box center [552, 151] width 79 height 23
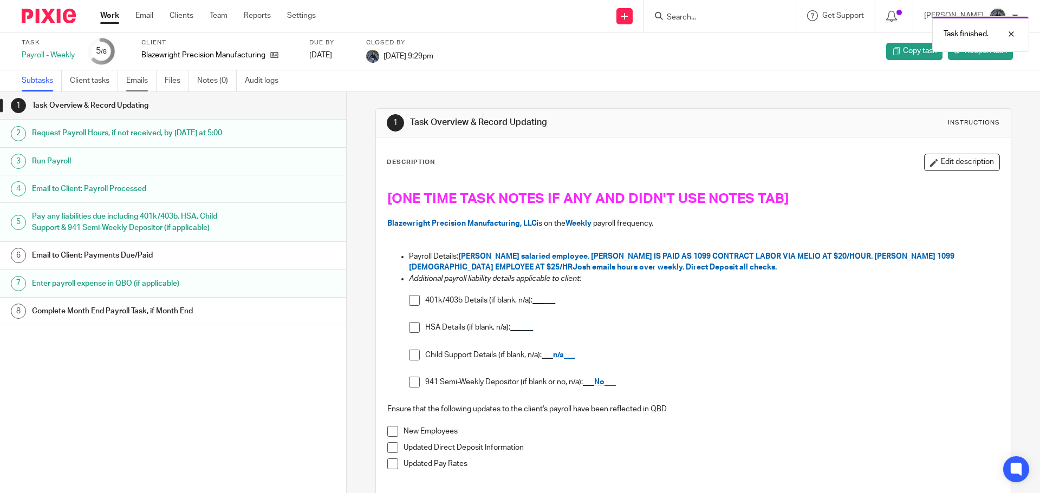
click at [138, 83] on link "Emails" at bounding box center [141, 80] width 30 height 21
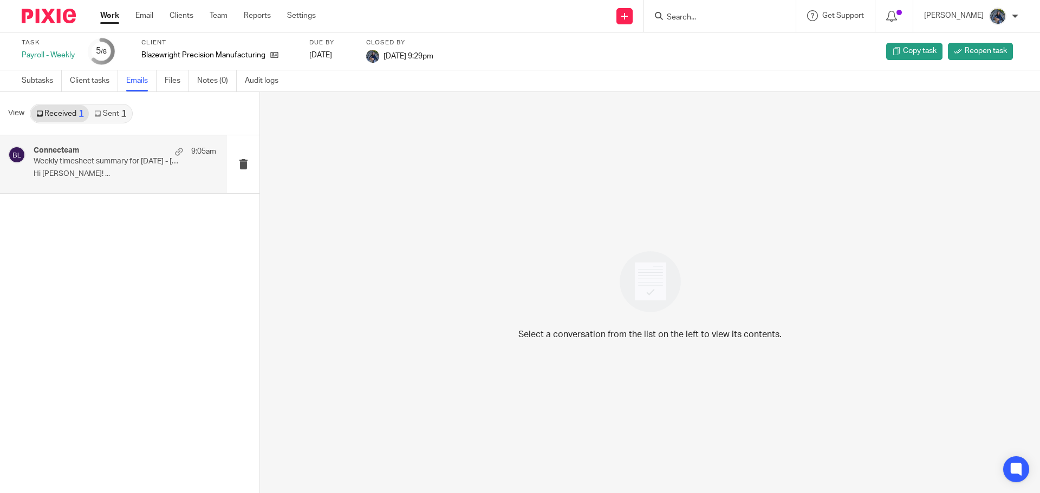
click at [127, 155] on div "Connecteam 9:05am" at bounding box center [125, 151] width 182 height 11
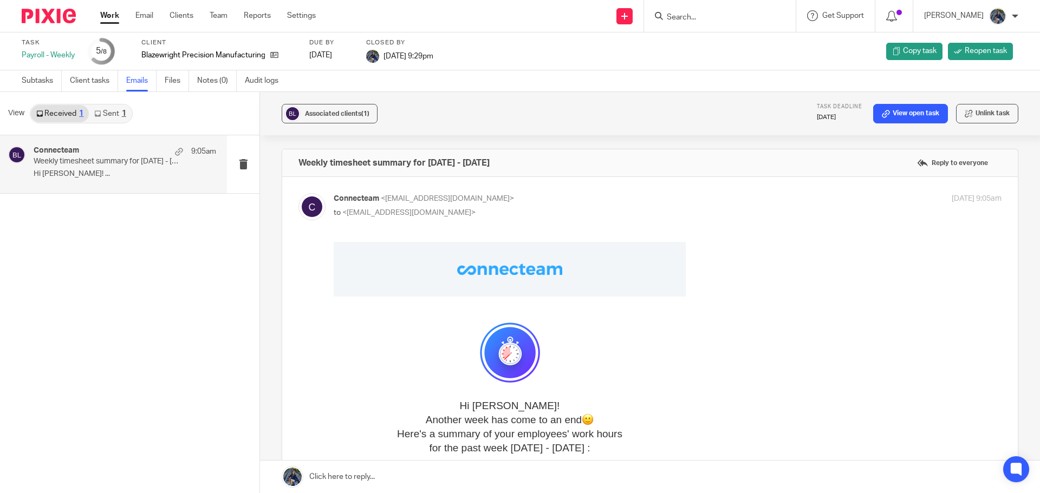
scroll to position [271, 0]
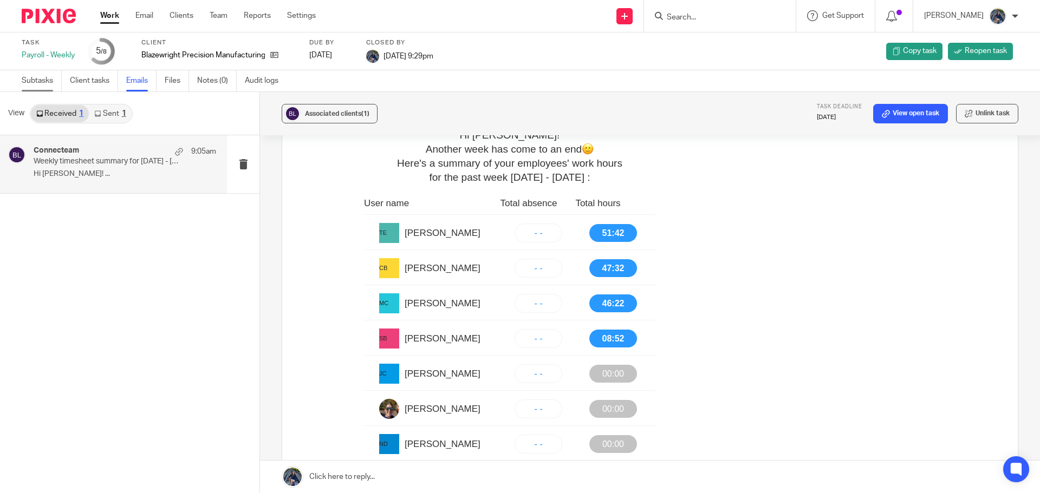
click at [44, 84] on link "Subtasks" at bounding box center [42, 80] width 40 height 21
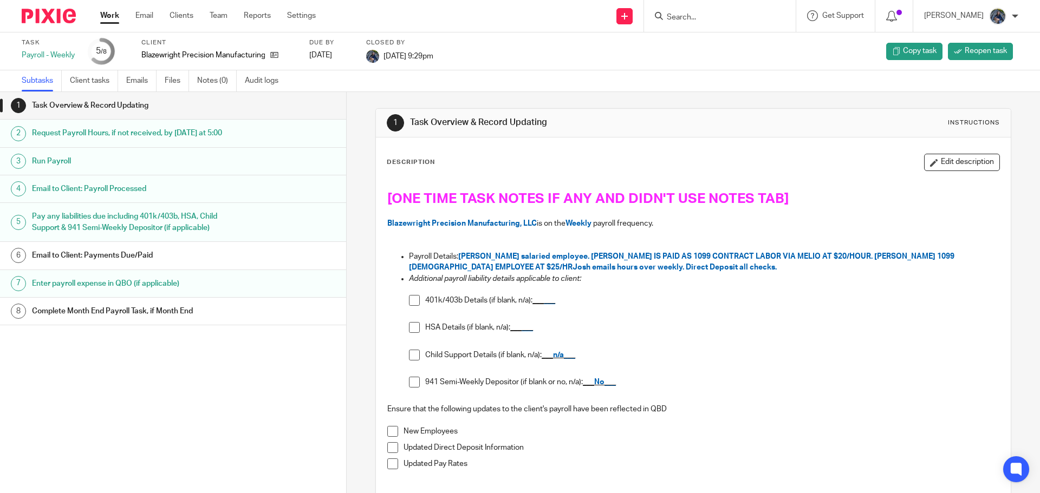
click at [145, 14] on link "Email" at bounding box center [144, 15] width 18 height 11
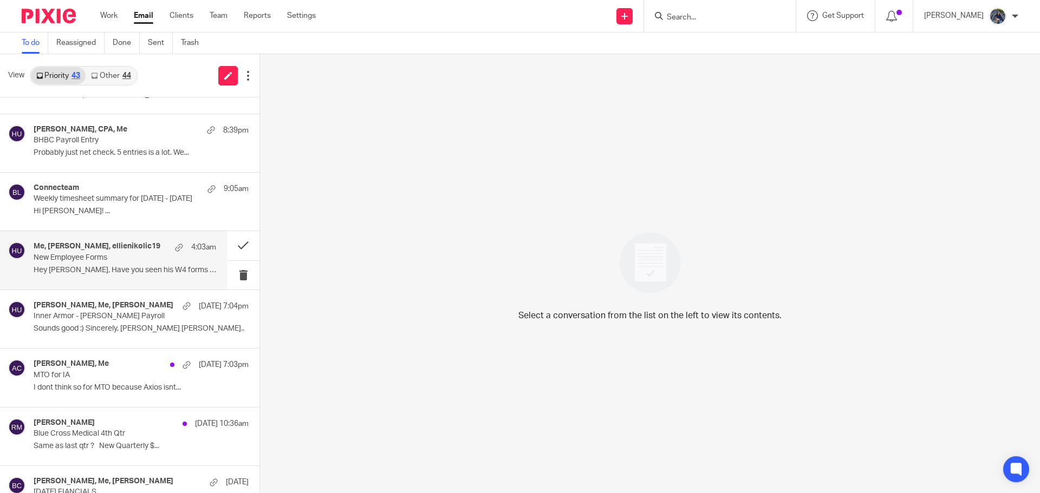
scroll to position [108, 0]
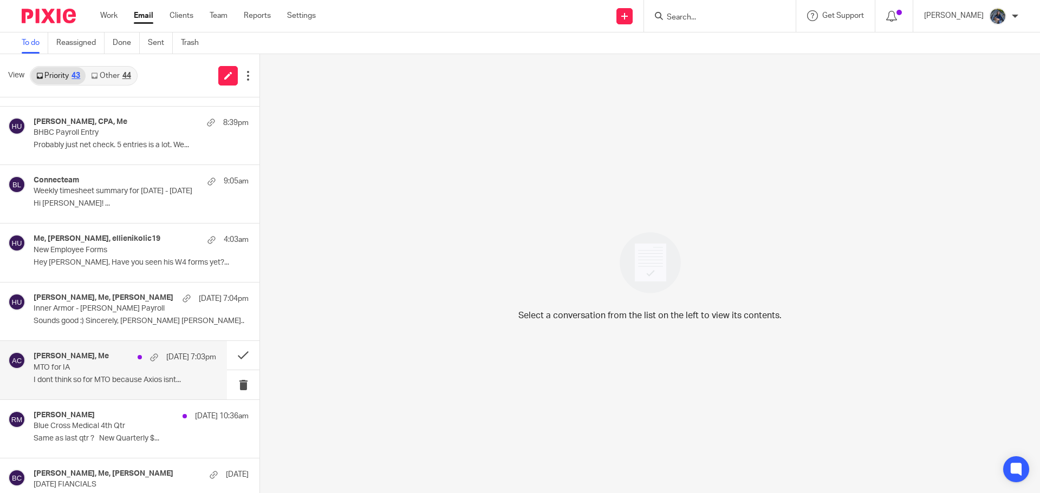
click at [130, 371] on p "MTO for IA" at bounding box center [107, 367] width 146 height 9
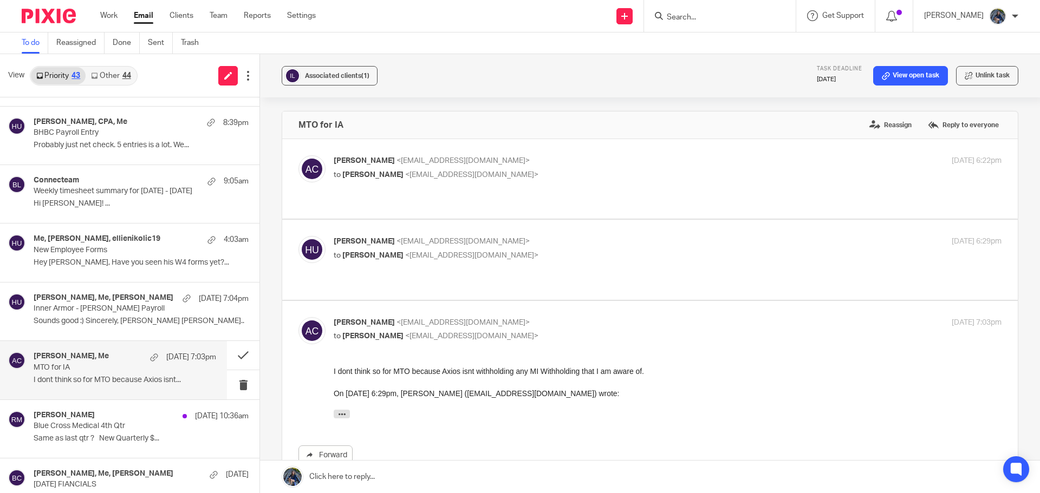
scroll to position [0, 0]
click at [231, 358] on button at bounding box center [243, 355] width 32 height 29
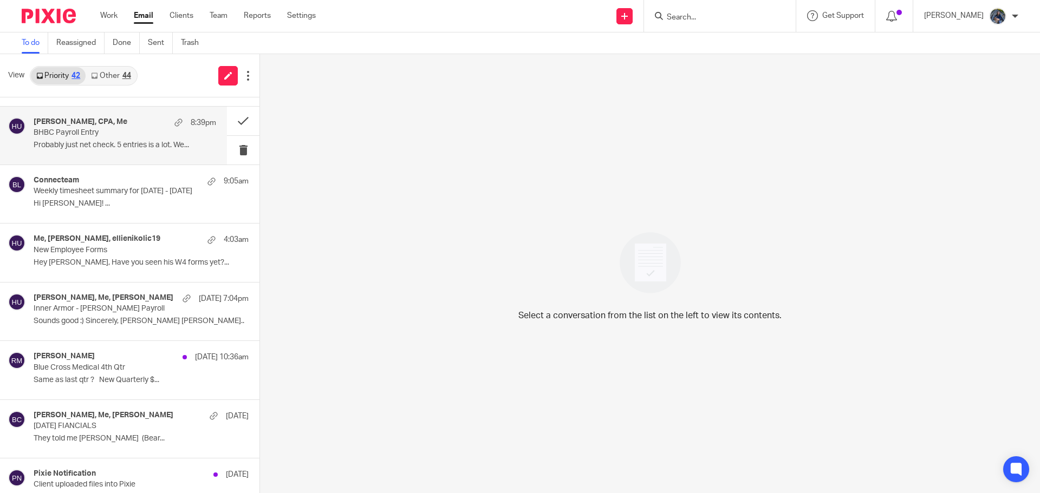
click at [108, 152] on div "Amy L Corfixsen, CPA, Me 8:39pm BHBC Payroll Entry Probably just net check. 5 e…" at bounding box center [125, 135] width 182 height 36
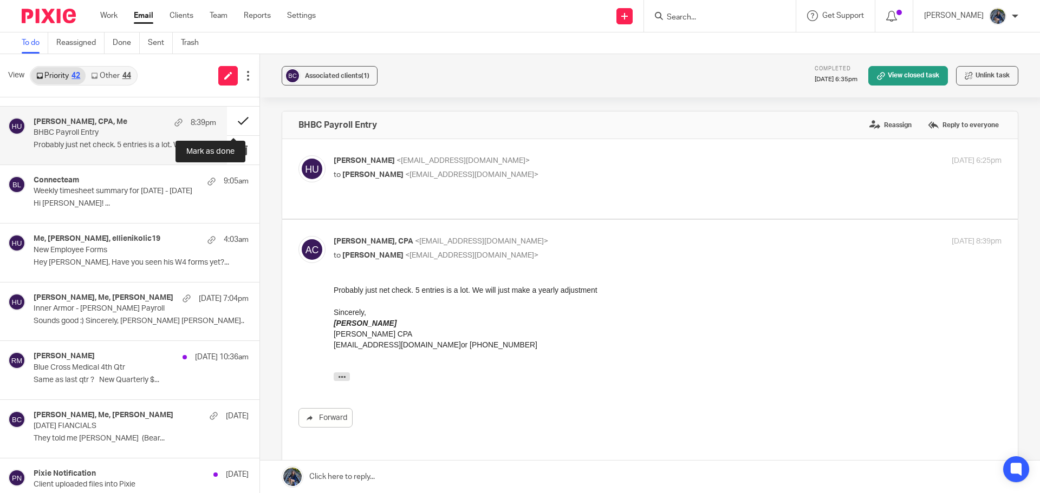
click at [234, 119] on button at bounding box center [243, 121] width 32 height 29
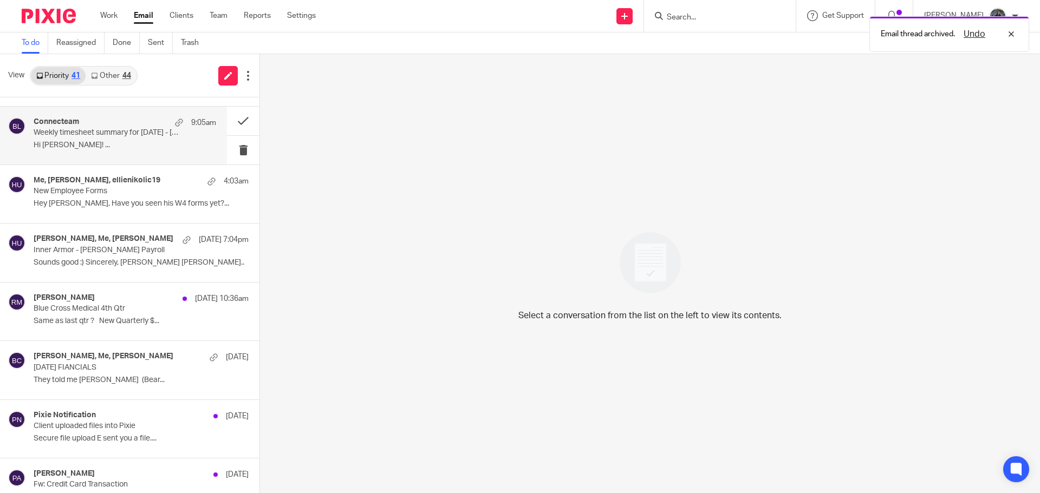
click at [134, 145] on p "Hi Holly! ..." at bounding box center [125, 145] width 182 height 9
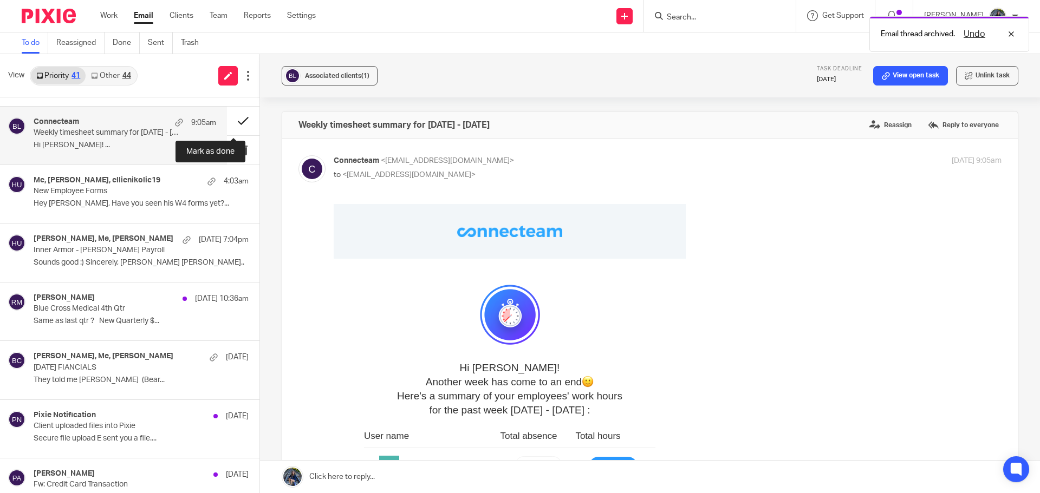
click at [233, 115] on button at bounding box center [243, 121] width 32 height 29
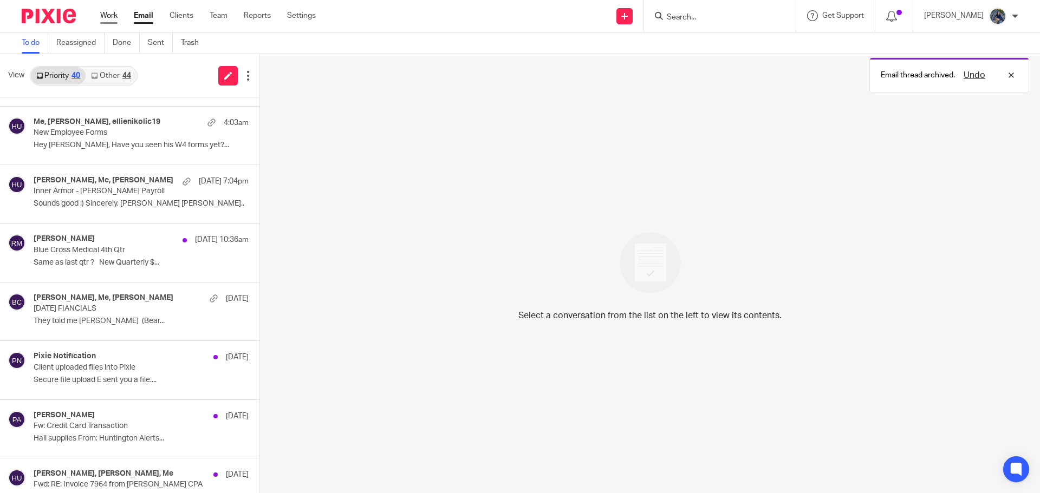
click at [108, 16] on link "Work" at bounding box center [108, 15] width 17 height 11
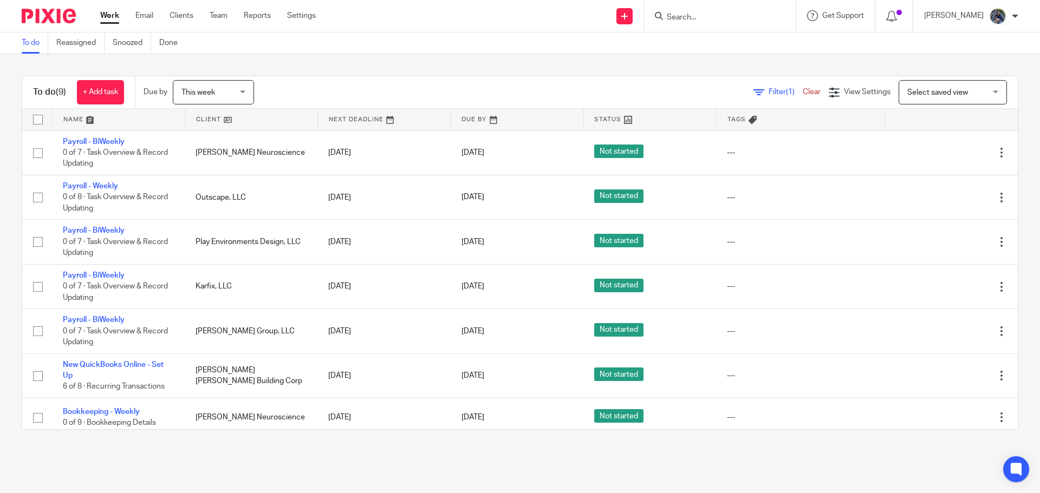
click at [714, 15] on input "Search" at bounding box center [713, 18] width 97 height 10
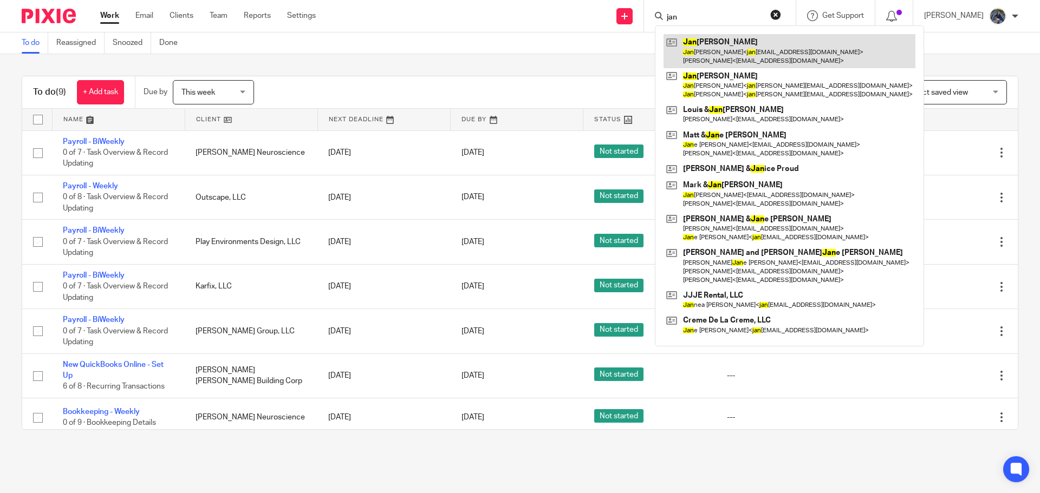
type input "jan"
click at [743, 53] on link at bounding box center [789, 51] width 252 height 34
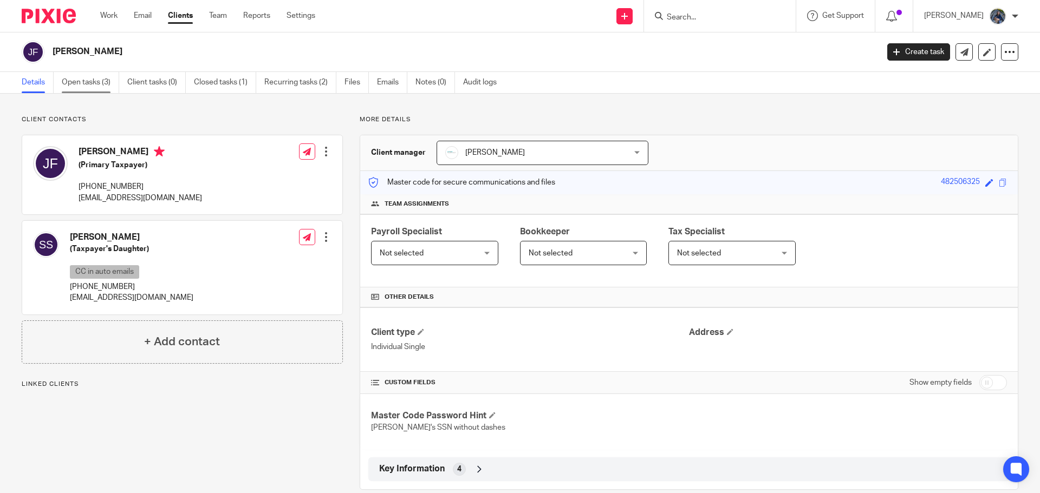
click at [96, 81] on link "Open tasks (3)" at bounding box center [90, 82] width 57 height 21
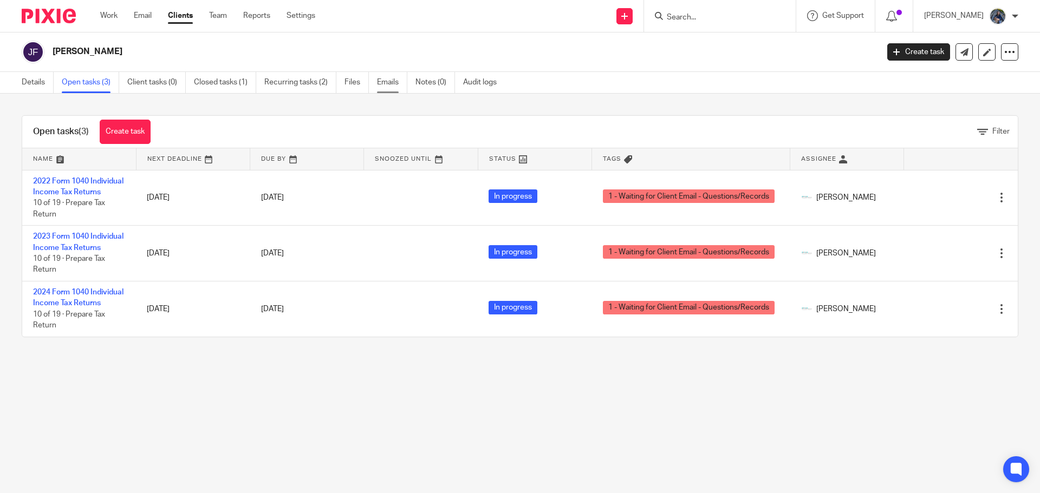
click at [389, 82] on link "Emails" at bounding box center [392, 82] width 30 height 21
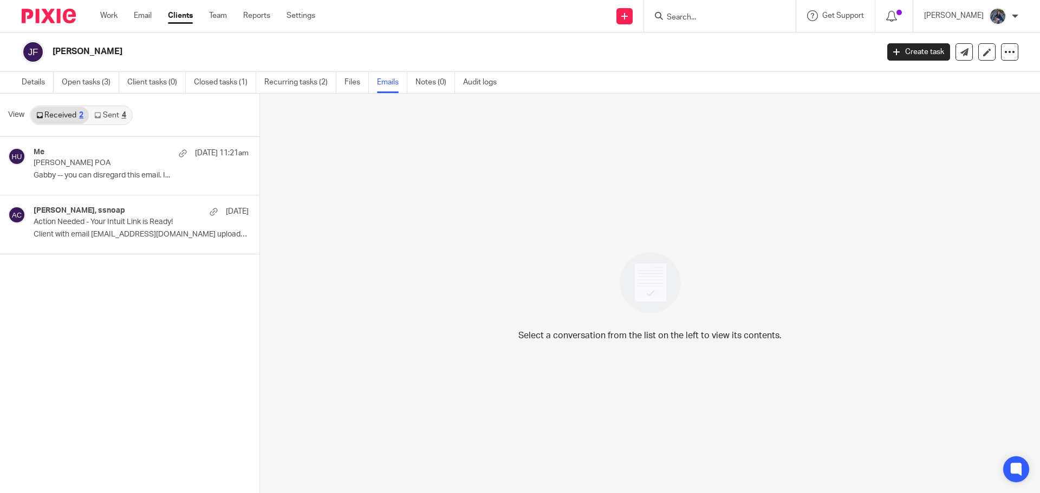
click at [114, 120] on link "Sent 4" at bounding box center [110, 115] width 42 height 17
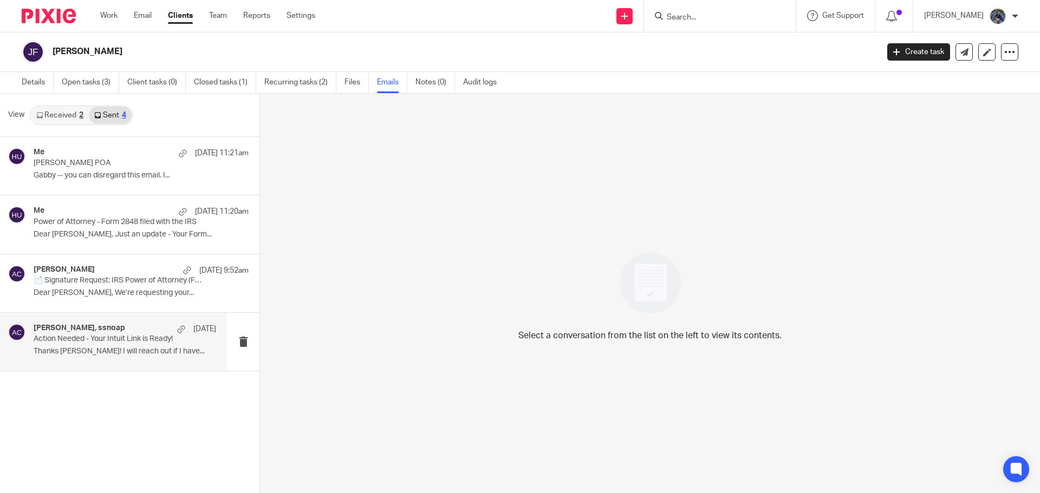
click at [78, 326] on h4 "Amy Corfixsen, ssnoap" at bounding box center [80, 328] width 92 height 9
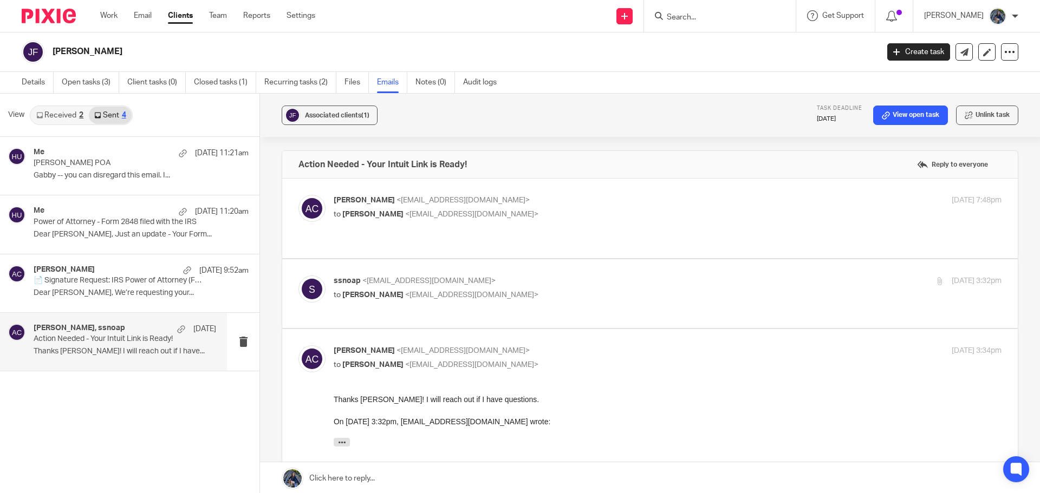
click at [436, 210] on p "to Suzie Snoap <ssnoap@comcast.net>" at bounding box center [556, 214] width 445 height 11
checkbox input "true"
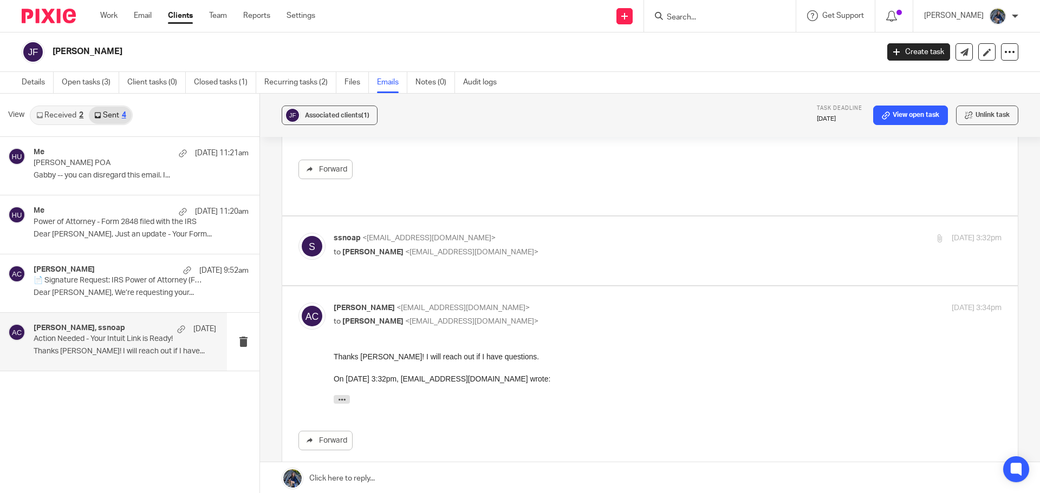
scroll to position [162, 0]
click at [423, 232] on div "ssnoap <ssnoap@comcast.net> to Amy Corfixsen <amylcpa@gmail.com>" at bounding box center [556, 243] width 445 height 25
checkbox input "true"
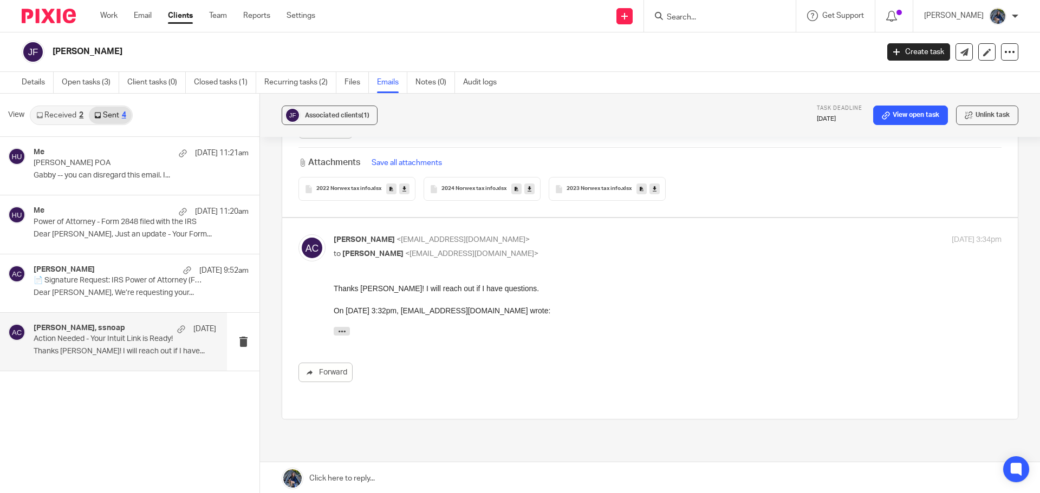
scroll to position [433, 0]
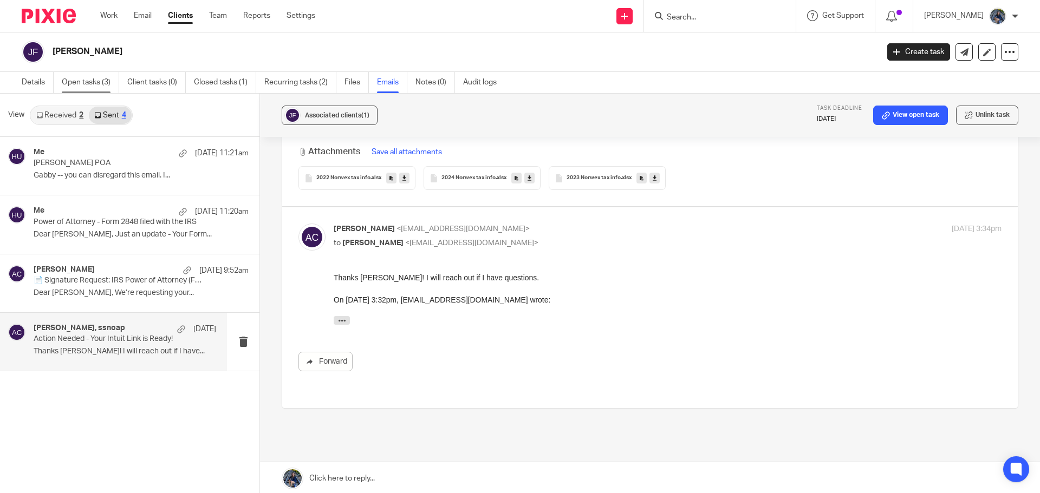
click at [92, 79] on link "Open tasks (3)" at bounding box center [90, 82] width 57 height 21
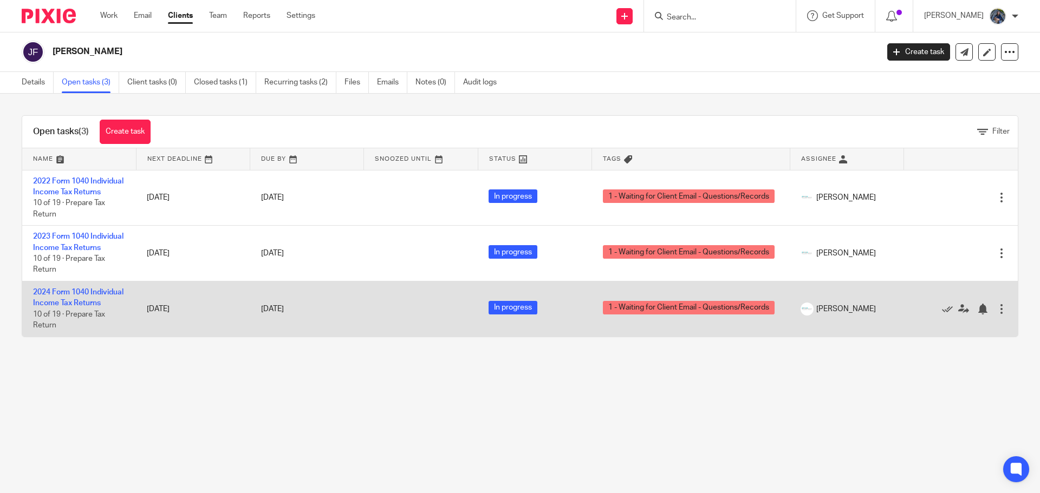
click at [92, 337] on td "2024 Form 1040 Individual Income Tax Returns 10 of 19 · Prepare Tax Return" at bounding box center [79, 309] width 114 height 55
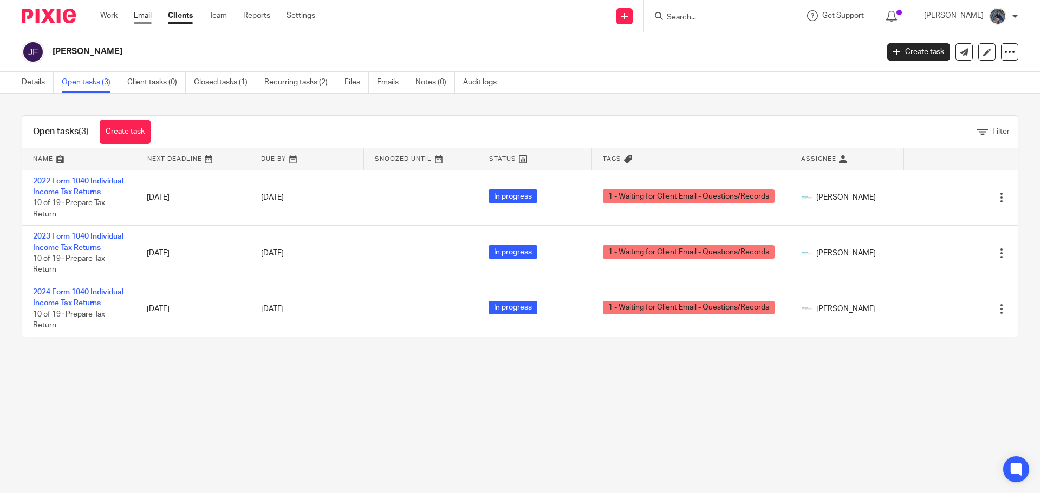
click at [145, 14] on link "Email" at bounding box center [143, 15] width 18 height 11
